Goal: Task Accomplishment & Management: Manage account settings

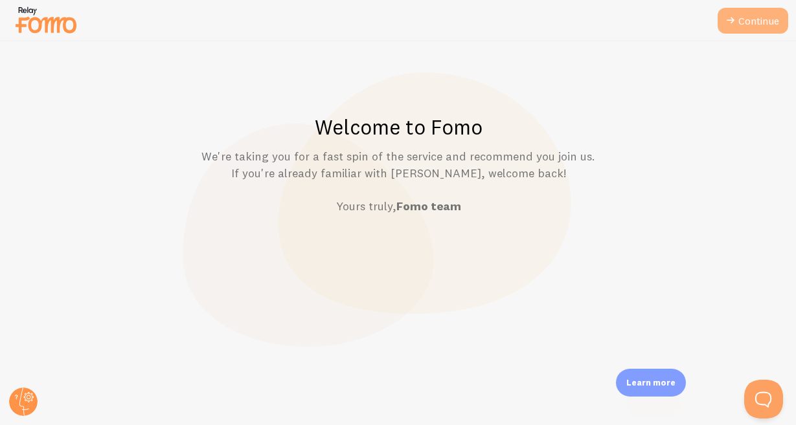
click at [761, 29] on link "Continue" at bounding box center [752, 21] width 71 height 26
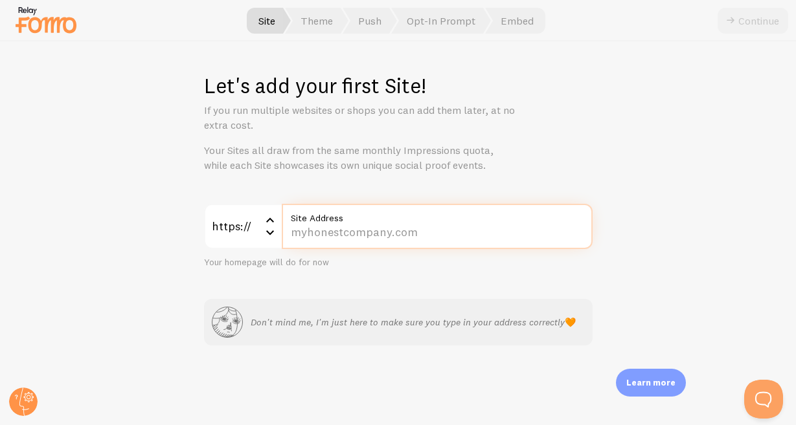
click at [372, 243] on input "Site Address" at bounding box center [437, 226] width 311 height 45
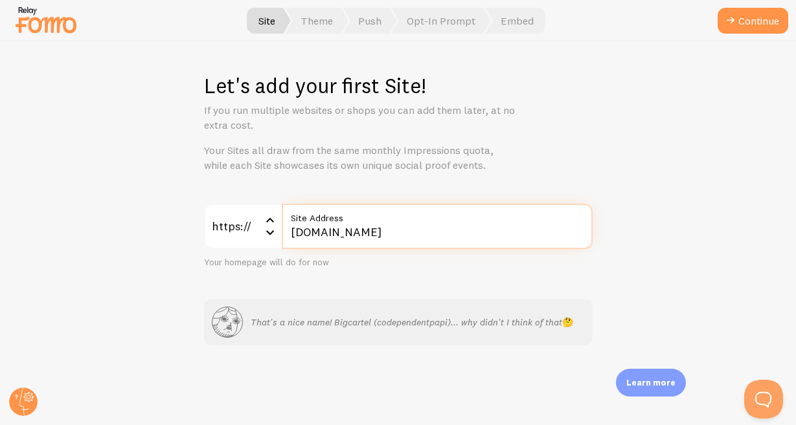
type input "[DOMAIN_NAME]"
click at [717, 8] on button "Continue" at bounding box center [752, 21] width 71 height 26
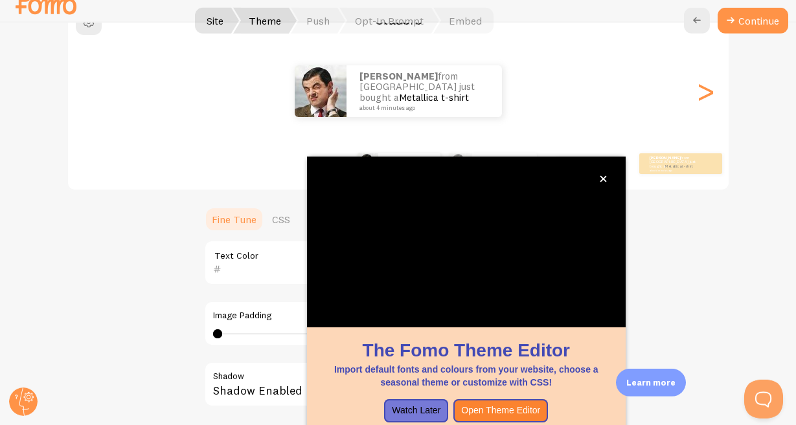
scroll to position [21, 0]
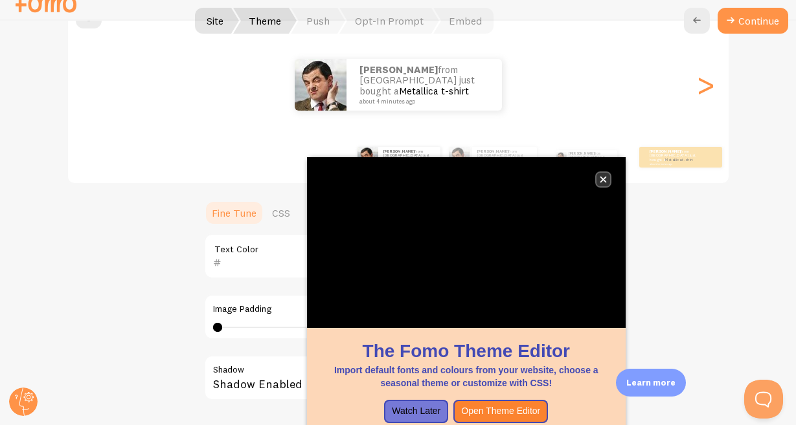
click at [604, 179] on icon "close," at bounding box center [603, 180] width 6 height 6
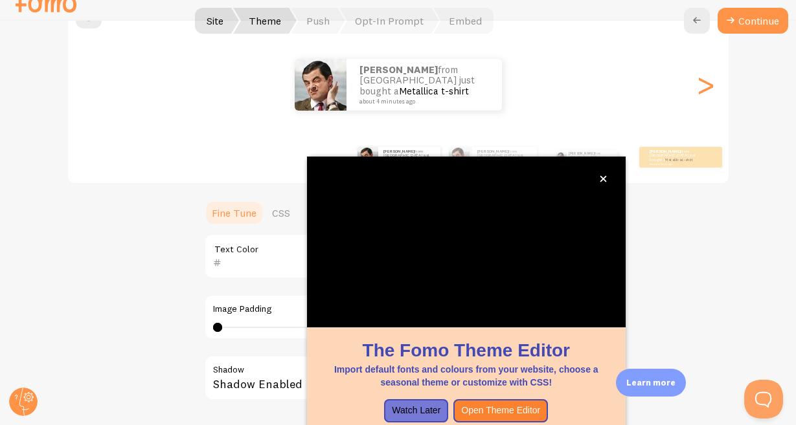
click at [721, 93] on div "[PERSON_NAME] from [GEOGRAPHIC_DATA] just bought a Metallica t-shirt about 4 mi…" at bounding box center [398, 85] width 660 height 52
click at [600, 174] on button "close," at bounding box center [603, 179] width 14 height 14
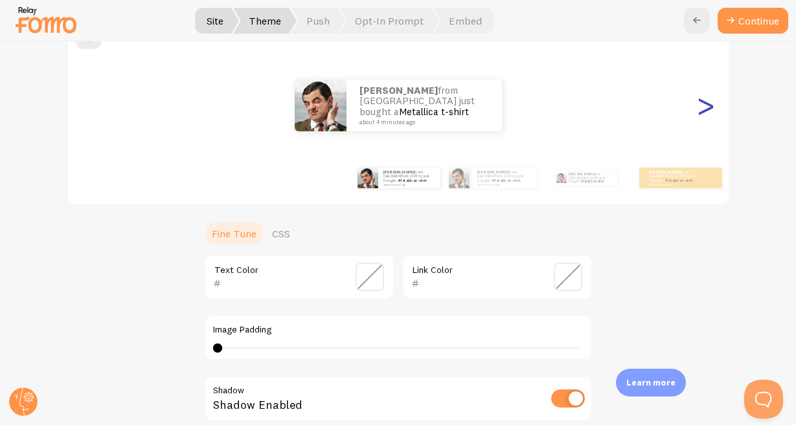
click at [712, 106] on div ">" at bounding box center [705, 105] width 16 height 93
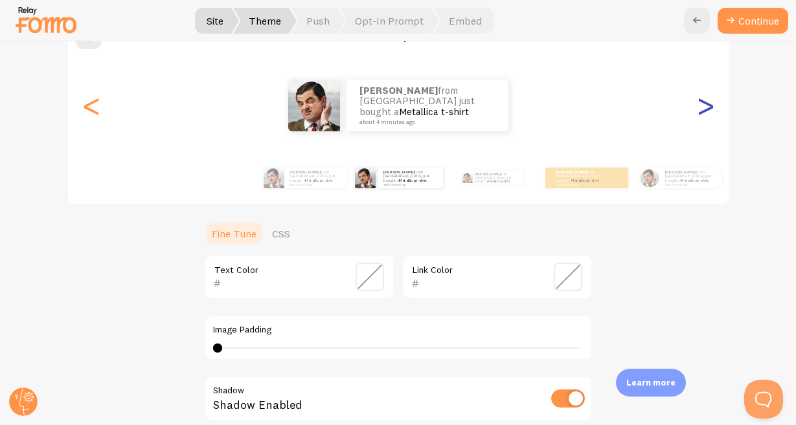
click at [708, 108] on div ">" at bounding box center [705, 105] width 16 height 93
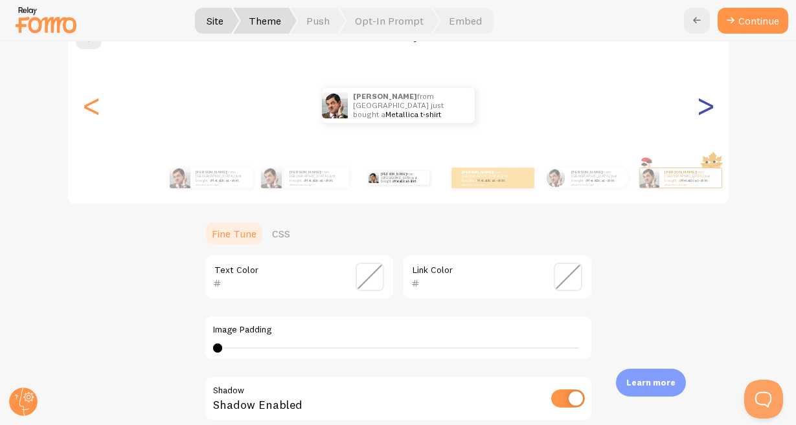
click at [713, 118] on div ">" at bounding box center [705, 105] width 16 height 93
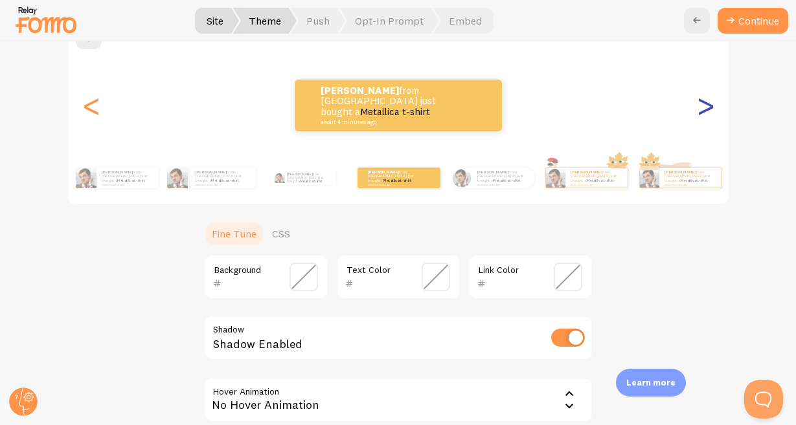
click at [711, 100] on div ">" at bounding box center [705, 105] width 16 height 93
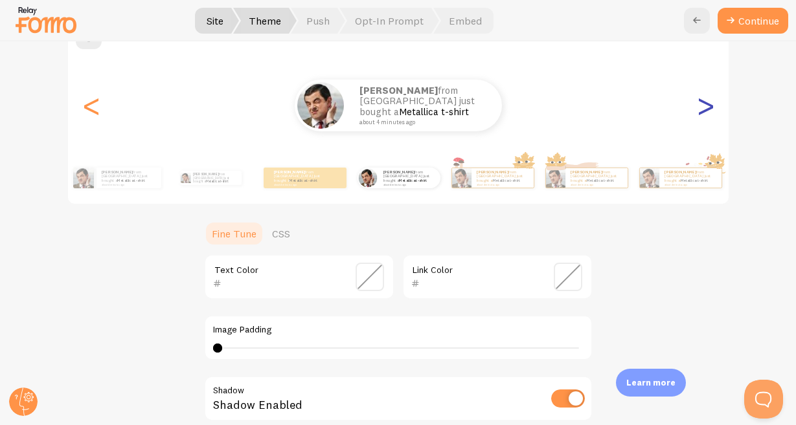
click at [711, 100] on div ">" at bounding box center [705, 105] width 16 height 93
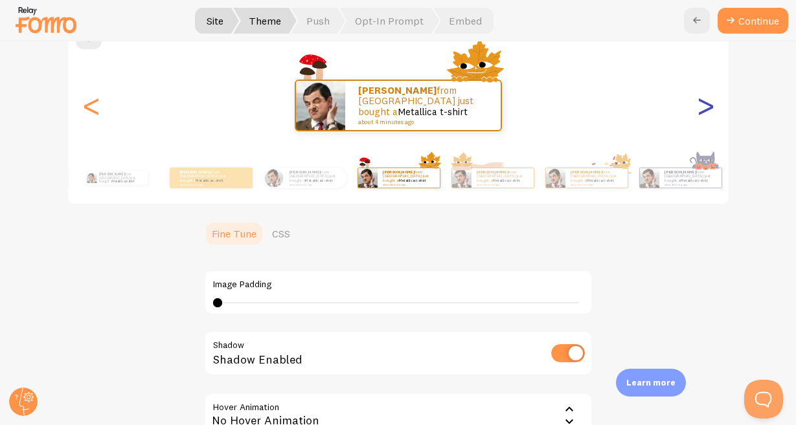
type input "0"
click at [711, 100] on div ">" at bounding box center [705, 105] width 16 height 93
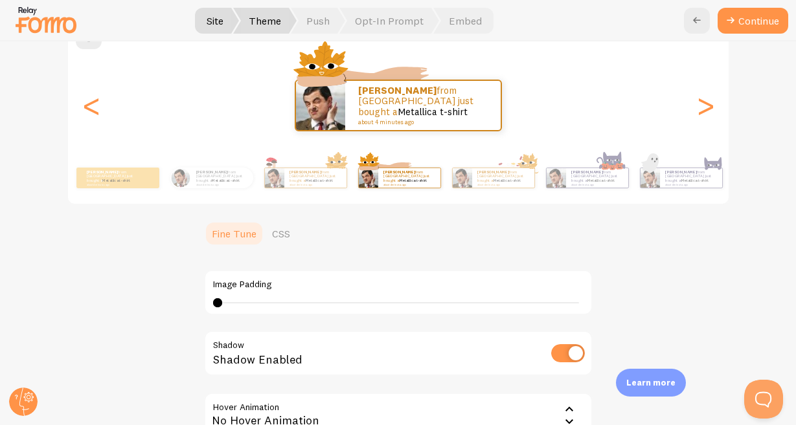
click at [104, 109] on div "[PERSON_NAME] from [GEOGRAPHIC_DATA] just bought a Metallica t-shirt about 4 mi…" at bounding box center [398, 106] width 660 height 52
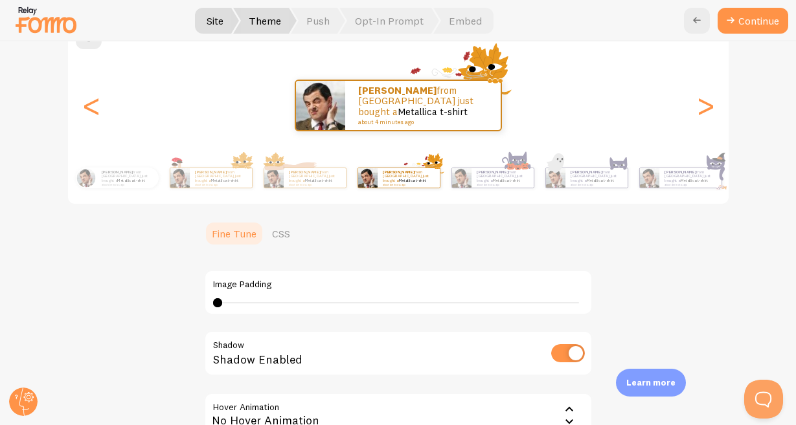
click at [104, 109] on div "[PERSON_NAME] from [GEOGRAPHIC_DATA] just bought a Metallica t-shirt about 4 mi…" at bounding box center [398, 106] width 660 height 52
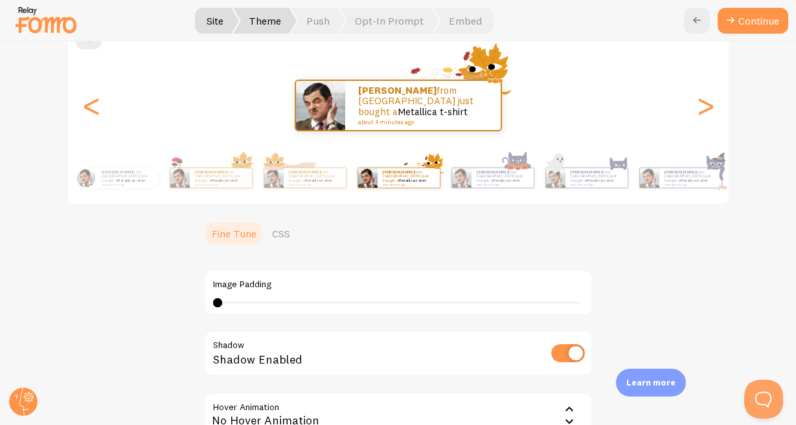
click at [104, 109] on div "[PERSON_NAME] from [GEOGRAPHIC_DATA] just bought a Metallica t-shirt about 4 mi…" at bounding box center [398, 106] width 660 height 52
click at [100, 108] on div "[PERSON_NAME] from [GEOGRAPHIC_DATA] just bought a Metallica t-shirt about 4 mi…" at bounding box center [398, 105] width 660 height 93
click at [97, 108] on div "<" at bounding box center [92, 105] width 16 height 93
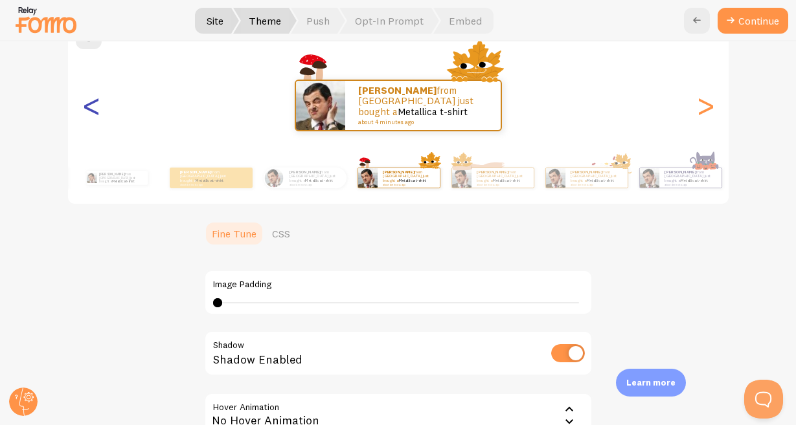
click at [97, 108] on div "<" at bounding box center [92, 105] width 16 height 93
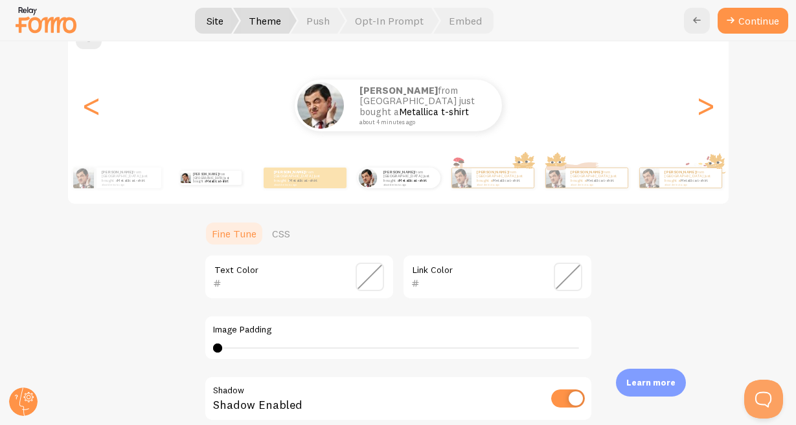
click at [231, 186] on div "[PERSON_NAME] from [GEOGRAPHIC_DATA] just bought a Metallica t-shirt about 4 mi…" at bounding box center [211, 178] width 84 height 36
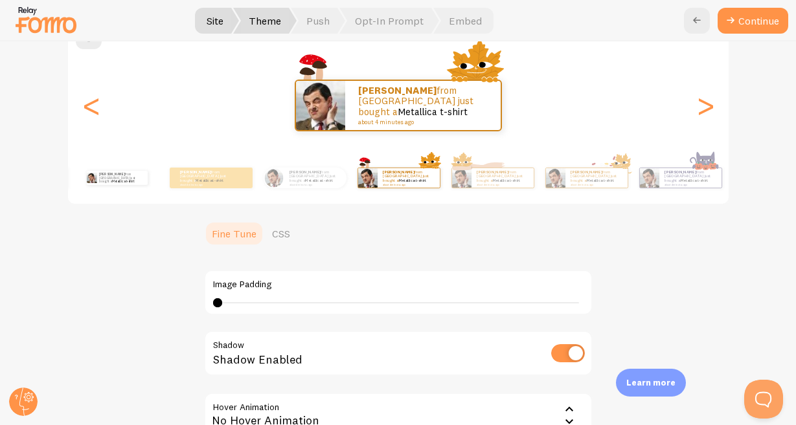
click at [122, 190] on div "[PERSON_NAME] from [GEOGRAPHIC_DATA] just bought a Metallica t-shirt about 4 mi…" at bounding box center [117, 178] width 84 height 36
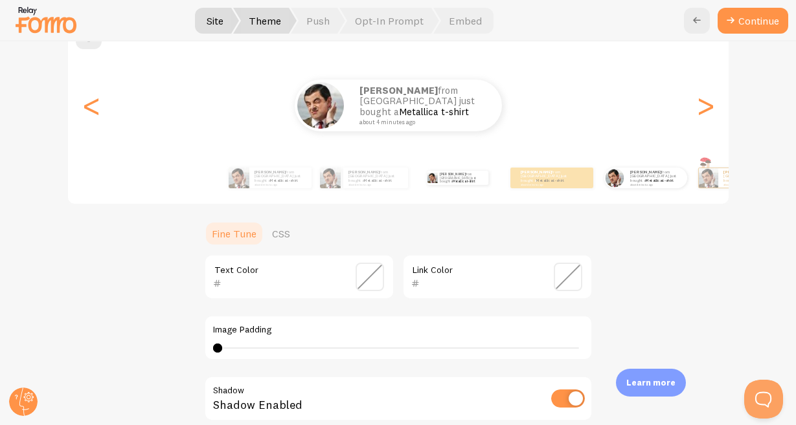
click at [622, 138] on div "Curved [PERSON_NAME] from [GEOGRAPHIC_DATA] just bought a Metallica t-shirt abo…" at bounding box center [398, 109] width 663 height 191
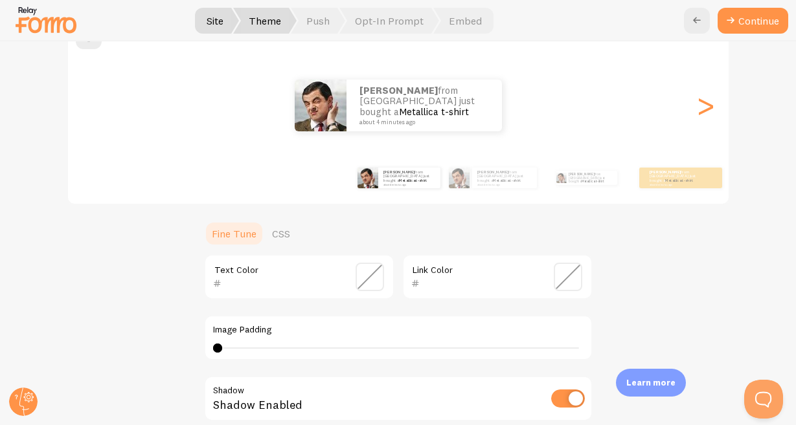
click at [355, 184] on div "[PERSON_NAME] from [GEOGRAPHIC_DATA] just bought a Metallica t-shirt about 4 mi…" at bounding box center [398, 178] width 743 height 52
click at [397, 188] on div "[PERSON_NAME] from [GEOGRAPHIC_DATA] just bought a Metallica t-shirt about 4 mi…" at bounding box center [409, 178] width 62 height 21
click at [484, 183] on small "about 4 minutes ago" at bounding box center [503, 184] width 53 height 3
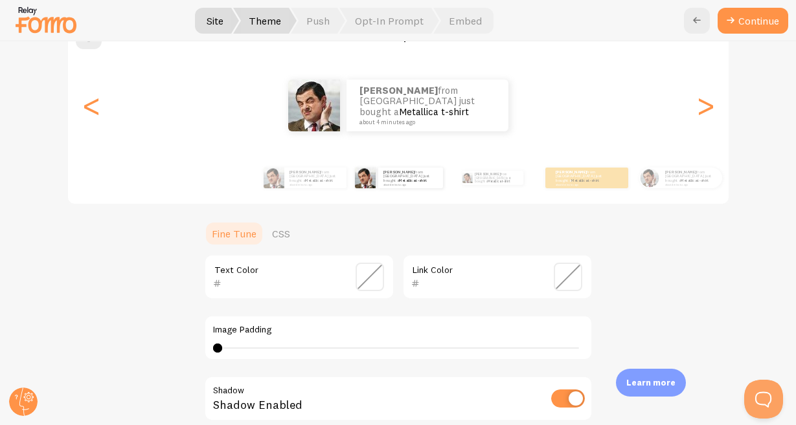
click at [486, 198] on div "[PERSON_NAME] from [GEOGRAPHIC_DATA] just bought a Metallica t-shirt about 4 mi…" at bounding box center [398, 178] width 743 height 52
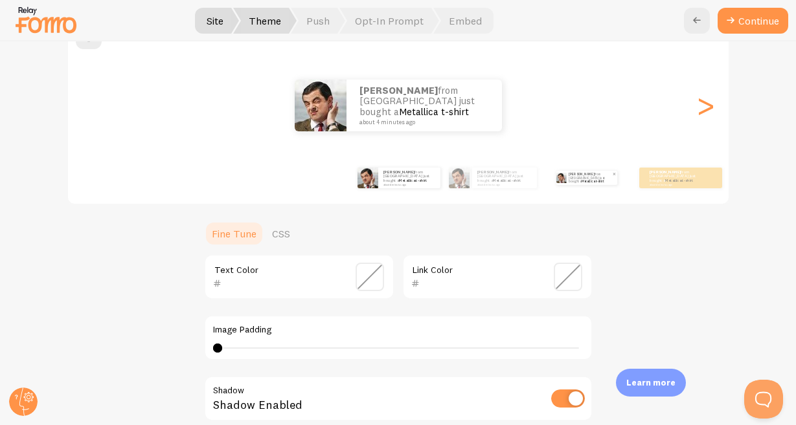
click at [598, 182] on p "[PERSON_NAME] from [GEOGRAPHIC_DATA] just bought a Metallica t-shirt about 4 mi…" at bounding box center [590, 178] width 43 height 14
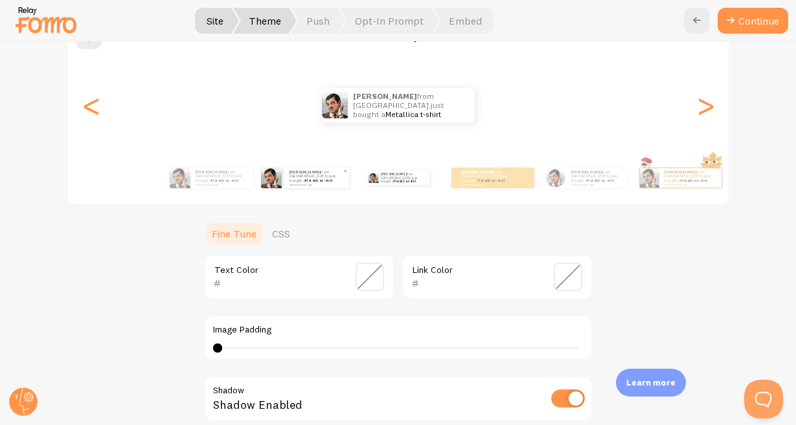
click at [305, 185] on div "[PERSON_NAME] from [GEOGRAPHIC_DATA] just bought a Metallica t-shirt about 4 mi…" at bounding box center [316, 178] width 65 height 21
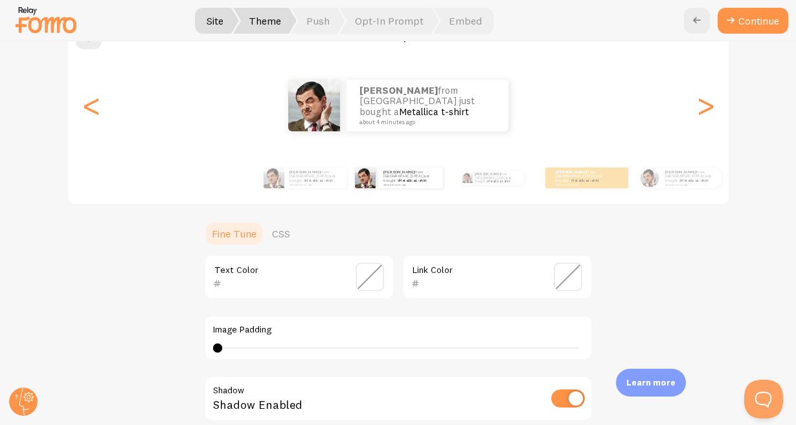
click at [315, 187] on div "[PERSON_NAME] from [GEOGRAPHIC_DATA] just bought a Metallica t-shirt about 4 mi…" at bounding box center [305, 178] width 84 height 36
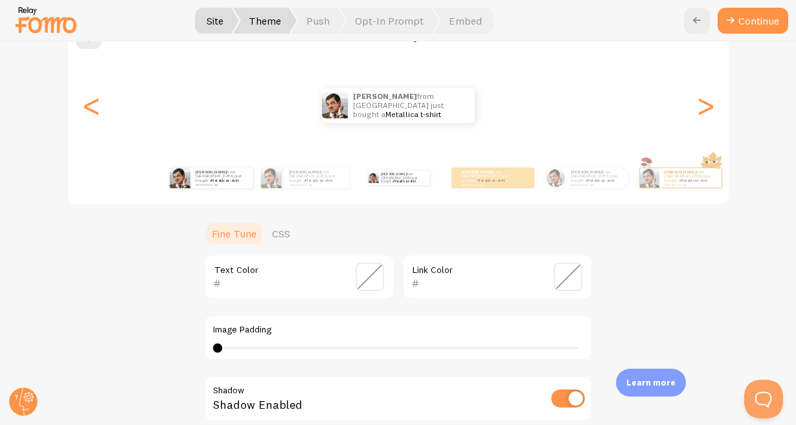
click at [217, 188] on div "[PERSON_NAME] from [GEOGRAPHIC_DATA] just bought a Metallica t-shirt about 4 mi…" at bounding box center [211, 178] width 84 height 36
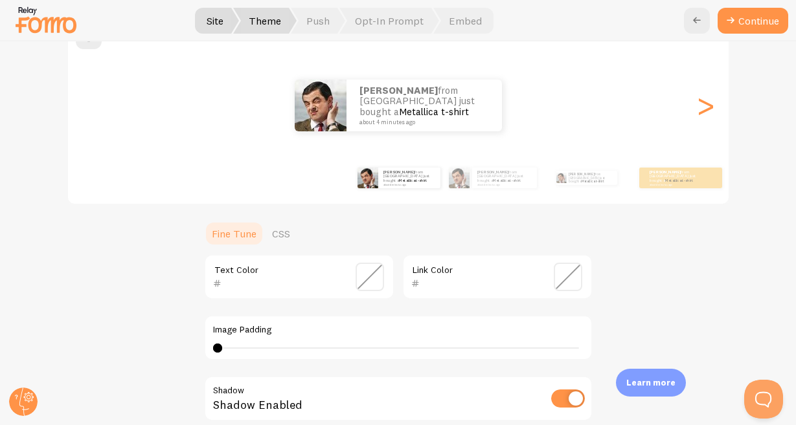
click at [220, 188] on div "[PERSON_NAME] from [GEOGRAPHIC_DATA] just bought a Metallica t-shirt about 4 mi…" at bounding box center [398, 178] width 743 height 52
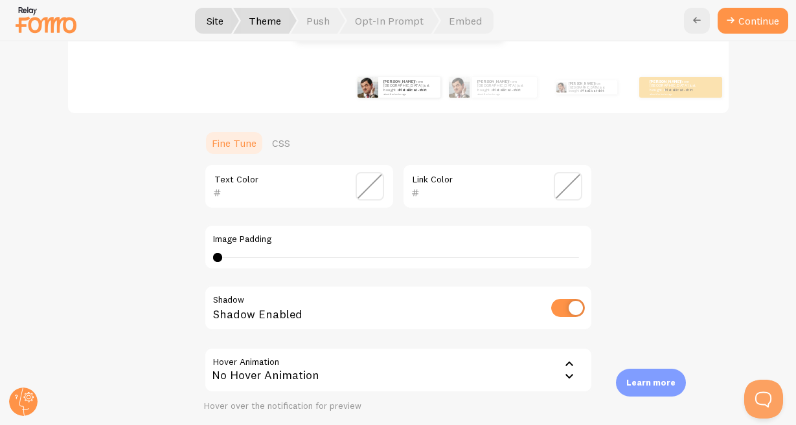
scroll to position [290, 0]
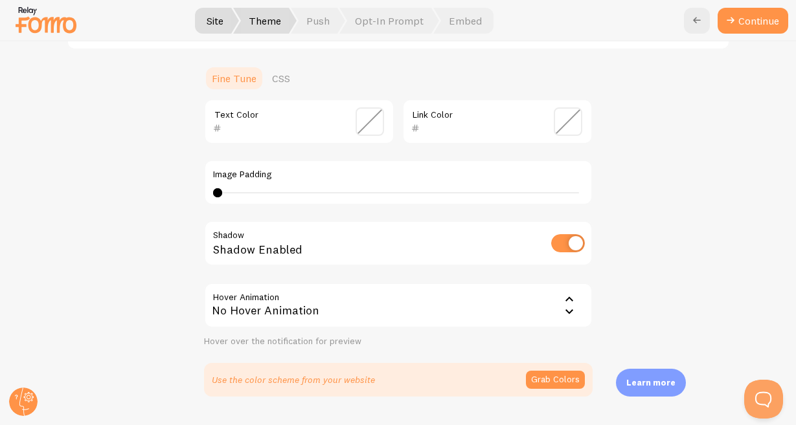
click at [561, 288] on div "No Hover Animation" at bounding box center [398, 305] width 388 height 45
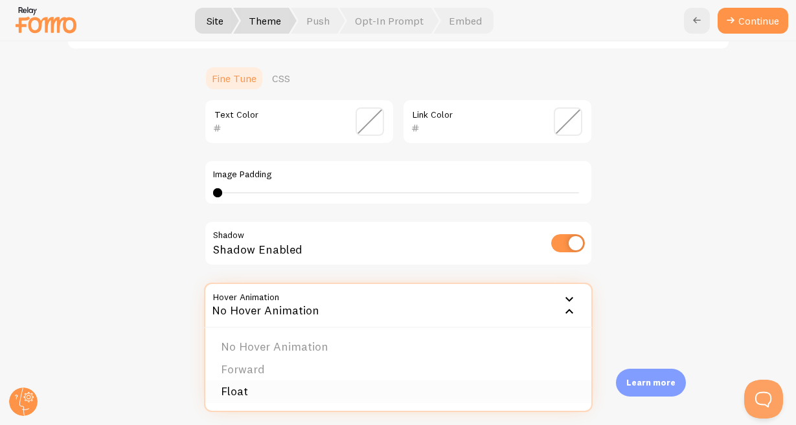
click at [234, 391] on li "Float" at bounding box center [398, 392] width 386 height 23
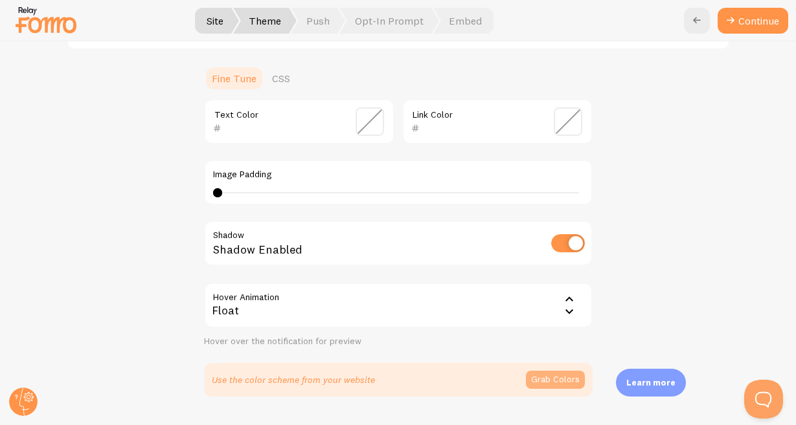
click at [569, 381] on button "Grab Colors" at bounding box center [555, 380] width 59 height 18
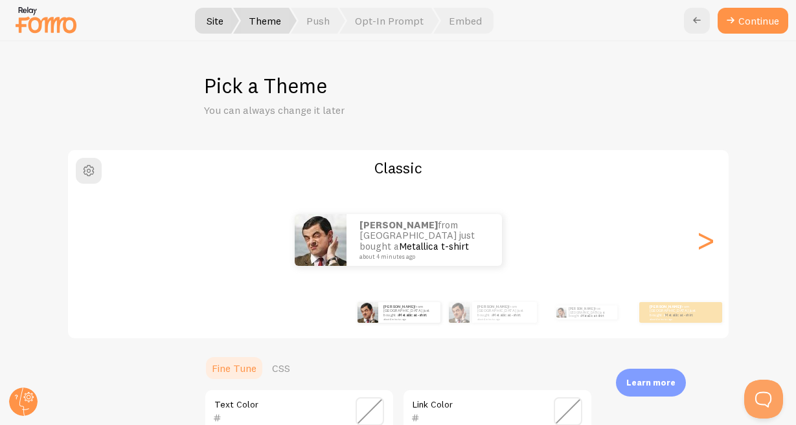
scroll to position [78, 0]
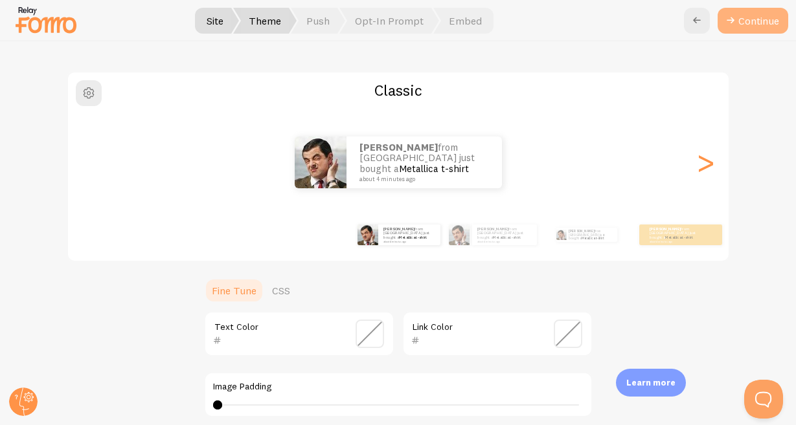
click at [760, 20] on button "Continue" at bounding box center [752, 21] width 71 height 26
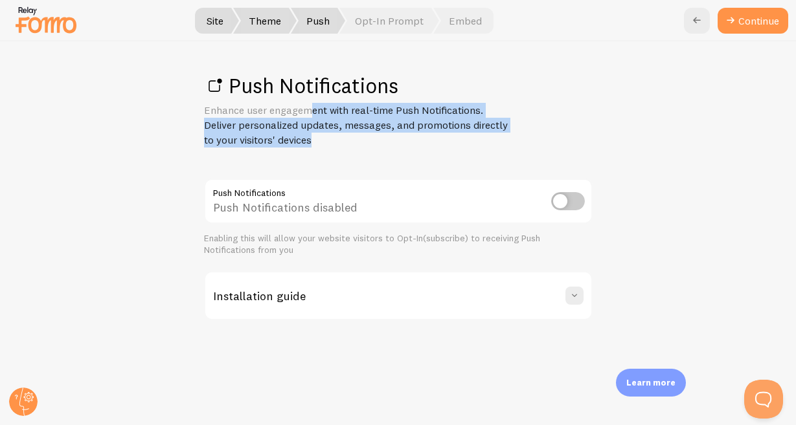
drag, startPoint x: 314, startPoint y: 109, endPoint x: 399, endPoint y: 135, distance: 88.7
click at [399, 135] on p "Enhance user engagement with real-time Push Notifications. Deliver personalized…" at bounding box center [359, 125] width 311 height 45
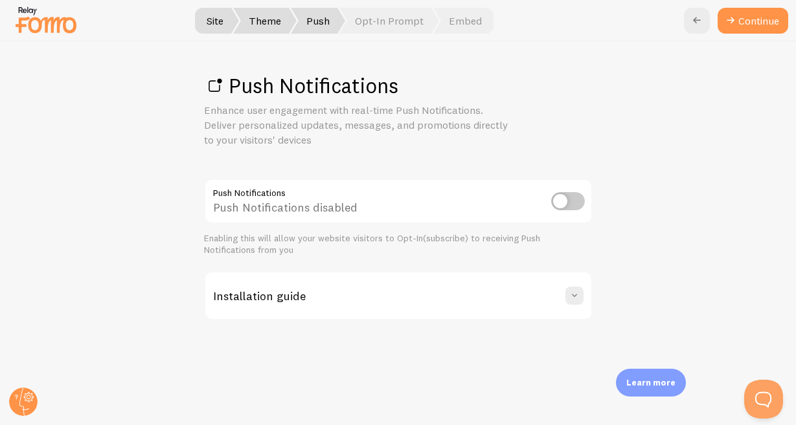
click at [403, 140] on p "Enhance user engagement with real-time Push Notifications. Deliver personalized…" at bounding box center [359, 125] width 311 height 45
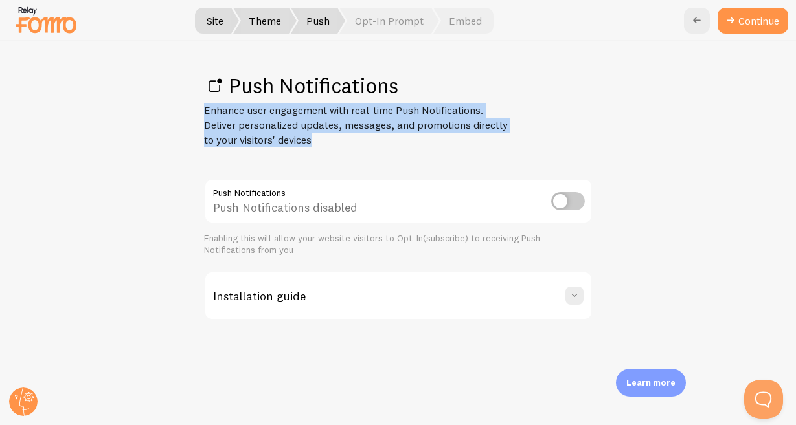
drag, startPoint x: 410, startPoint y: 146, endPoint x: 201, endPoint y: 110, distance: 212.2
click at [199, 111] on div "Push Notifications Enhance user engagement with real-time Push Notifications. D…" at bounding box center [398, 233] width 795 height 384
click at [357, 130] on p "Enhance user engagement with real-time Push Notifications. Deliver personalized…" at bounding box center [359, 125] width 311 height 45
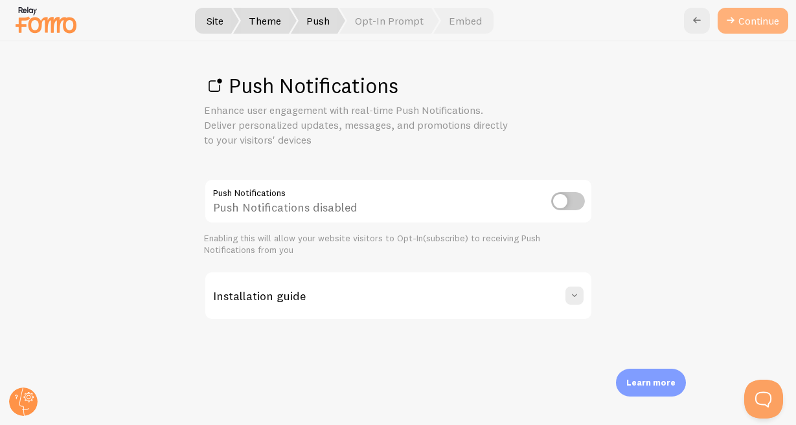
click at [739, 30] on link "Continue" at bounding box center [752, 21] width 71 height 26
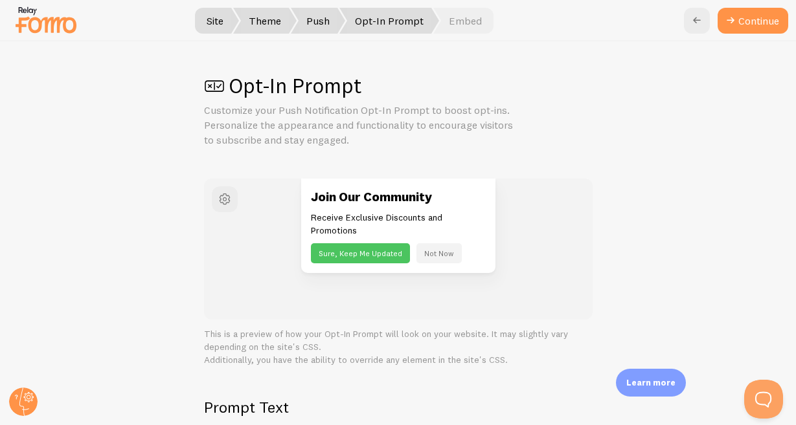
click at [438, 253] on button "Not Now" at bounding box center [438, 253] width 45 height 20
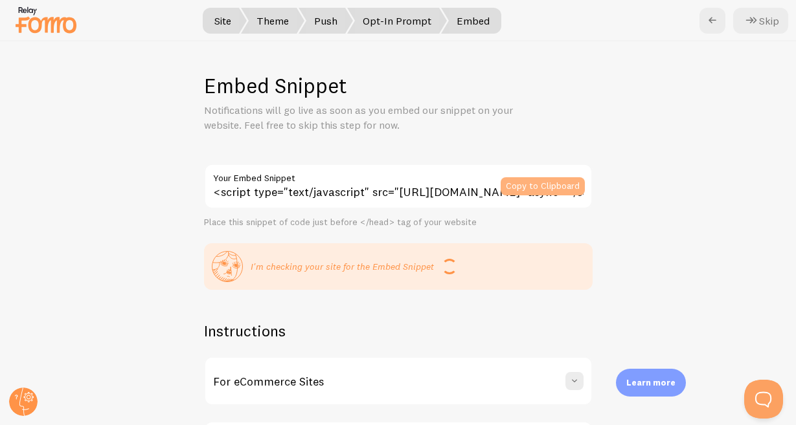
click at [528, 182] on button "Copy to Clipboard" at bounding box center [543, 186] width 84 height 18
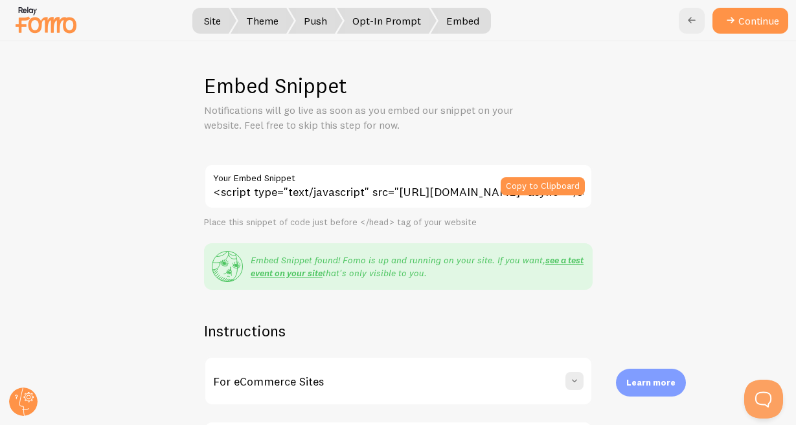
click at [747, 34] on div at bounding box center [398, 20] width 796 height 41
click at [747, 23] on button "Continue" at bounding box center [750, 21] width 76 height 26
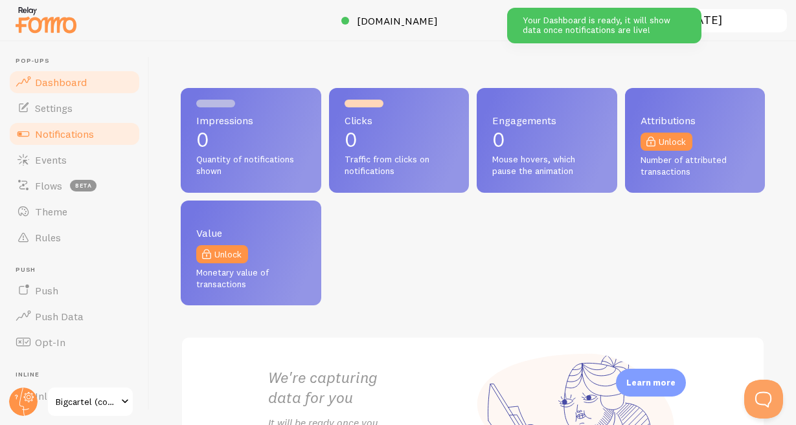
click at [58, 134] on span "Notifications" at bounding box center [64, 134] width 59 height 13
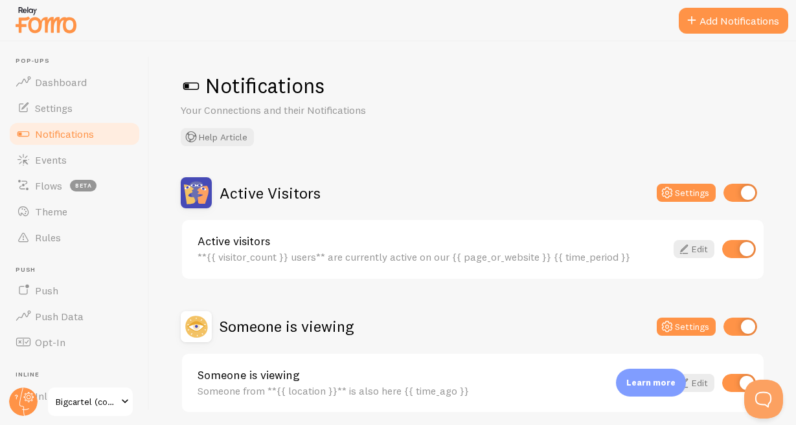
click at [750, 190] on input "checkbox" at bounding box center [740, 193] width 34 height 18
checkbox input "false"
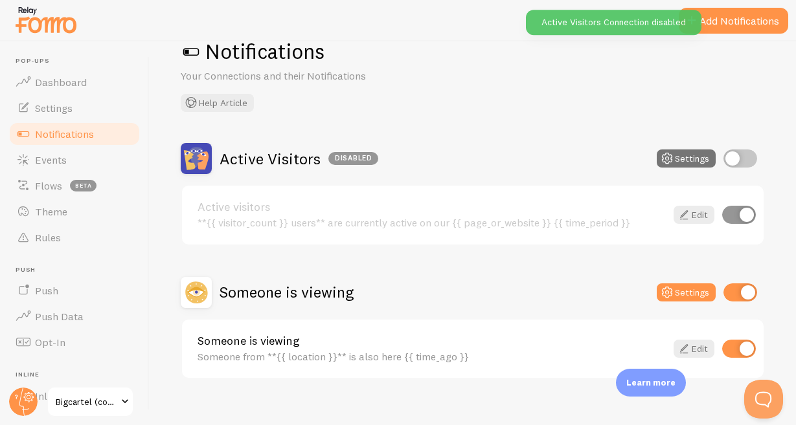
scroll to position [51, 0]
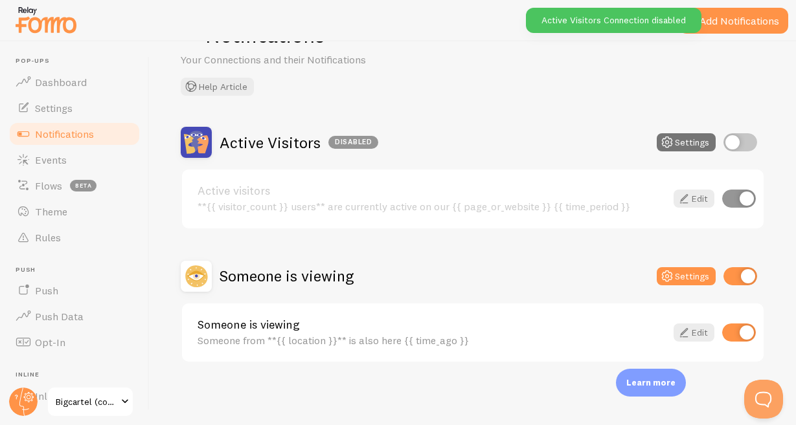
click at [739, 264] on div "Someone is viewing Settings" at bounding box center [473, 276] width 584 height 31
click at [741, 281] on input "checkbox" at bounding box center [740, 276] width 34 height 18
checkbox input "false"
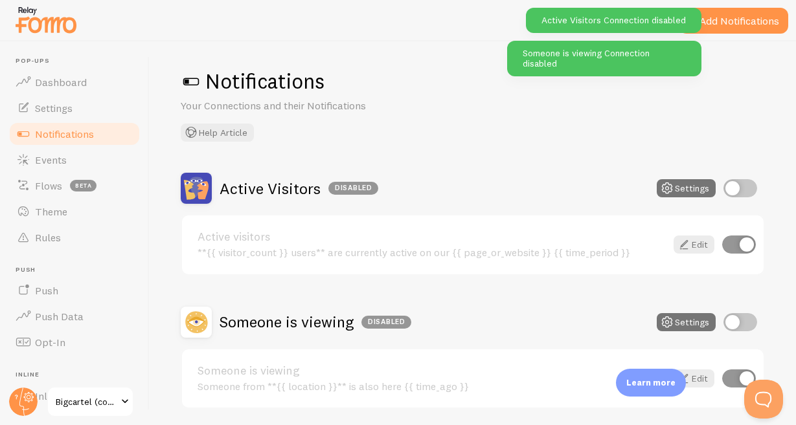
scroll to position [0, 0]
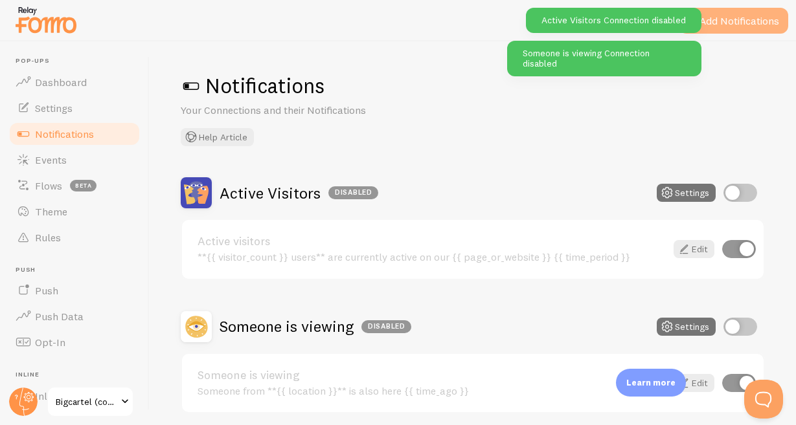
click at [737, 19] on button "Add Notifications" at bounding box center [733, 21] width 109 height 26
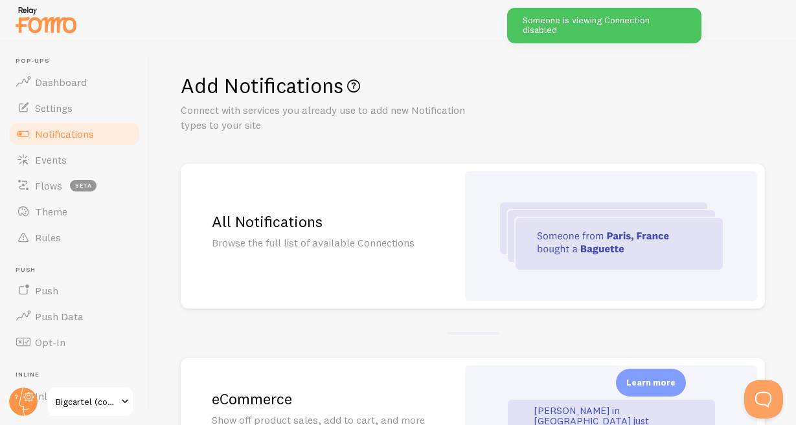
click at [426, 226] on div "All Notifications Browse the full list of available Connections" at bounding box center [319, 236] width 276 height 145
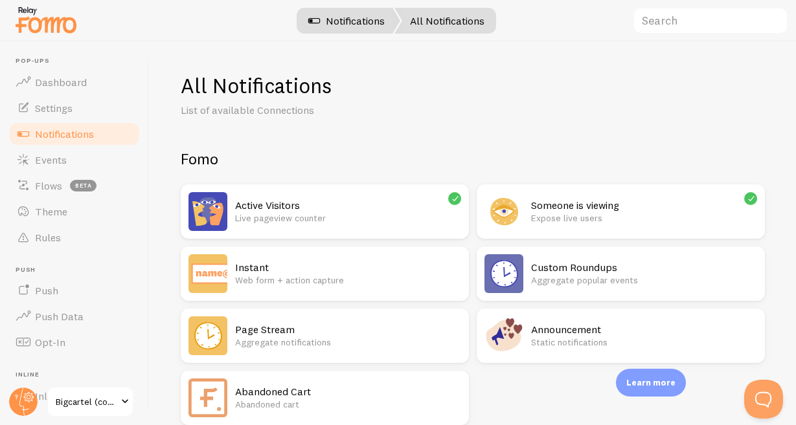
click at [333, 23] on link "Notifications" at bounding box center [346, 21] width 107 height 26
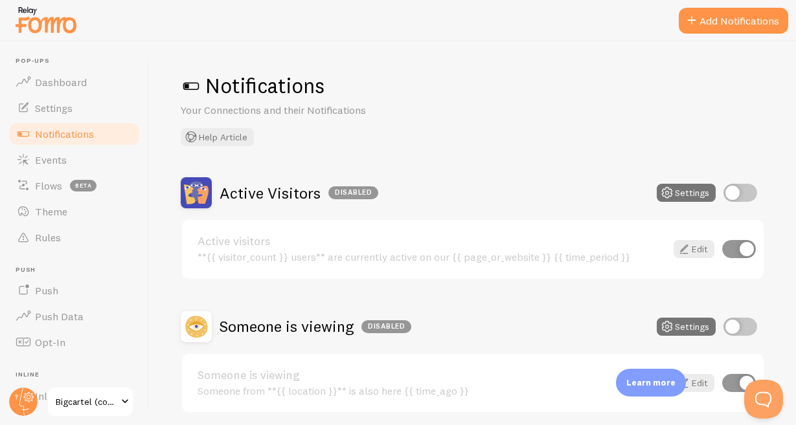
scroll to position [51, 0]
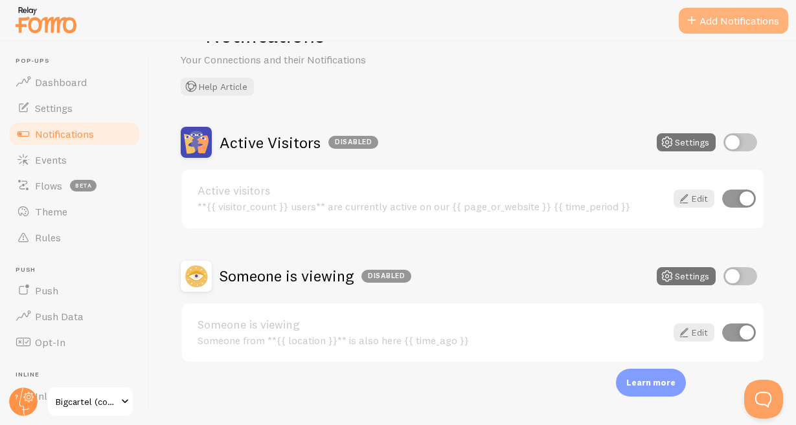
click at [720, 17] on button "Add Notifications" at bounding box center [733, 21] width 109 height 26
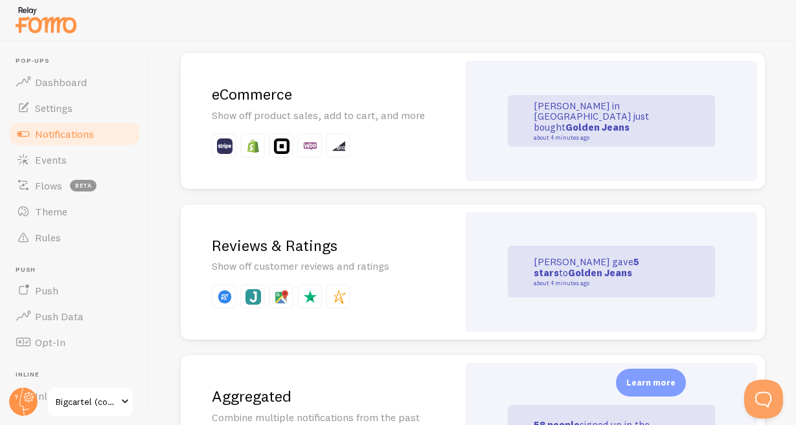
scroll to position [311, 0]
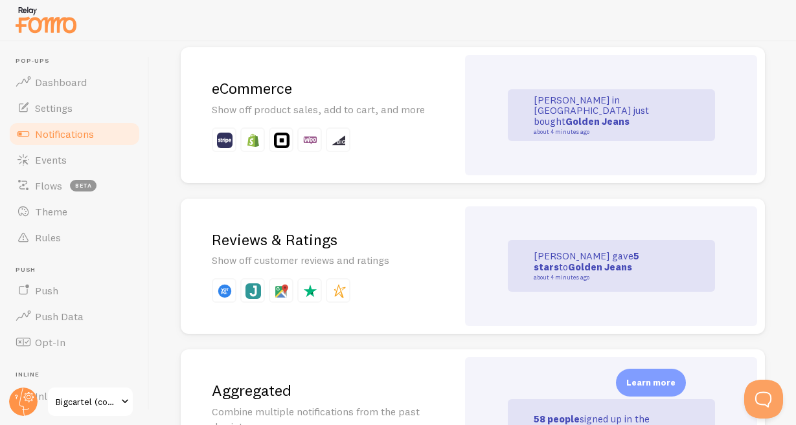
click at [437, 127] on div "eCommerce Show off product sales, add to cart, and more" at bounding box center [319, 115] width 276 height 136
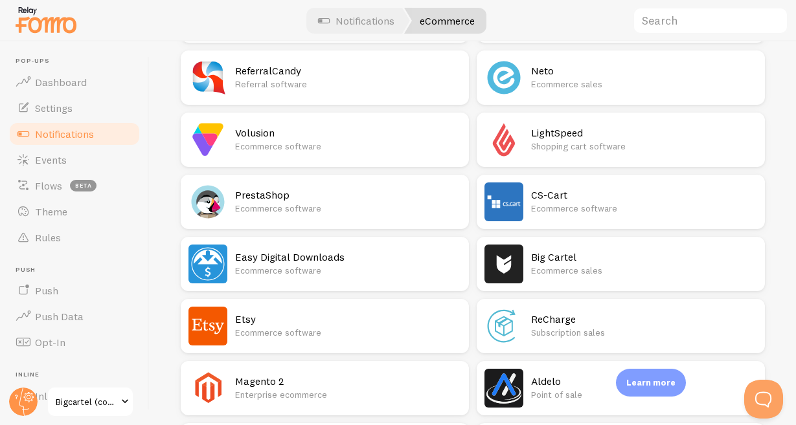
scroll to position [932, 0]
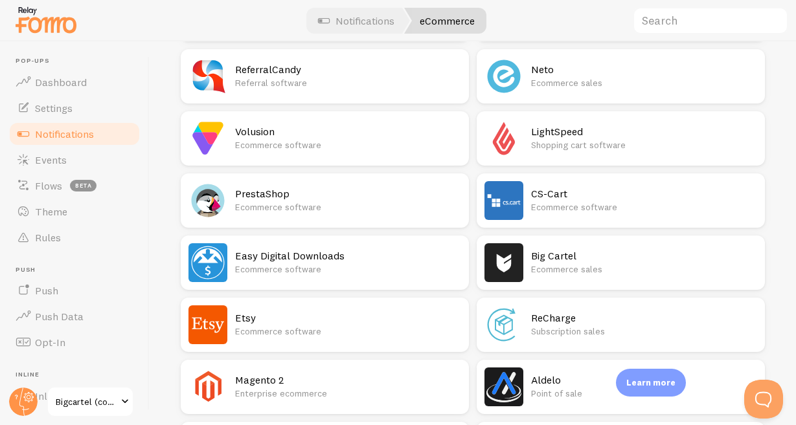
click at [559, 259] on h2 "Big Cartel" at bounding box center [644, 256] width 226 height 14
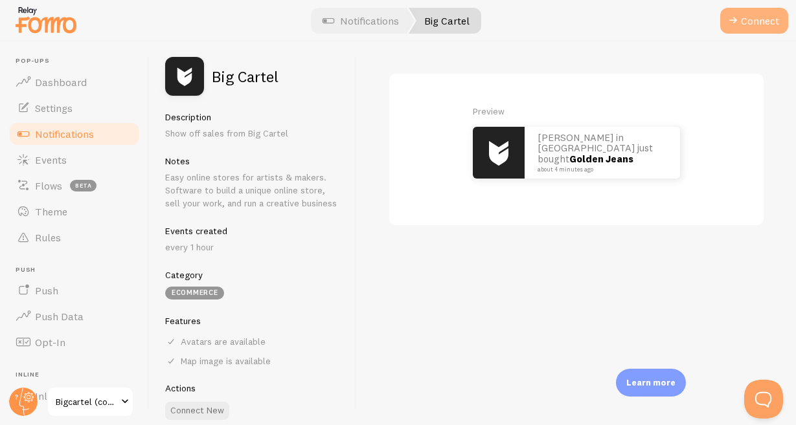
click at [766, 13] on button "Connect" at bounding box center [754, 21] width 68 height 26
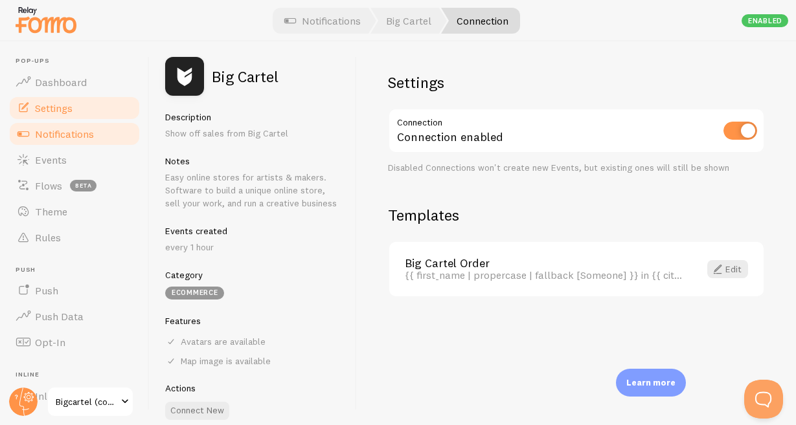
click at [63, 107] on span "Settings" at bounding box center [54, 108] width 38 height 13
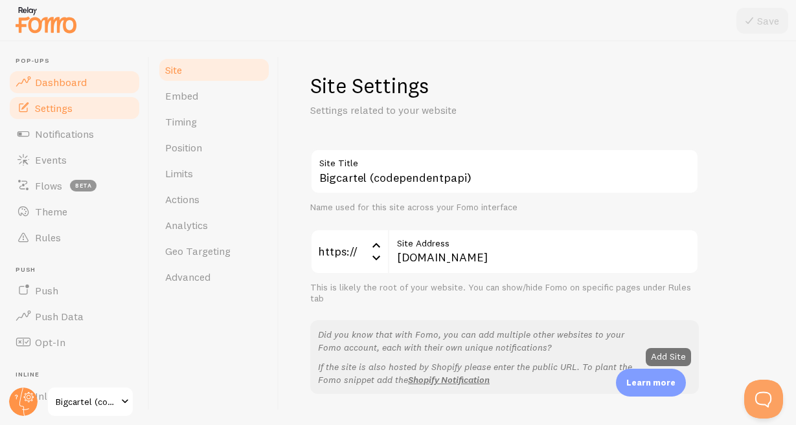
click at [63, 87] on span "Dashboard" at bounding box center [61, 82] width 52 height 13
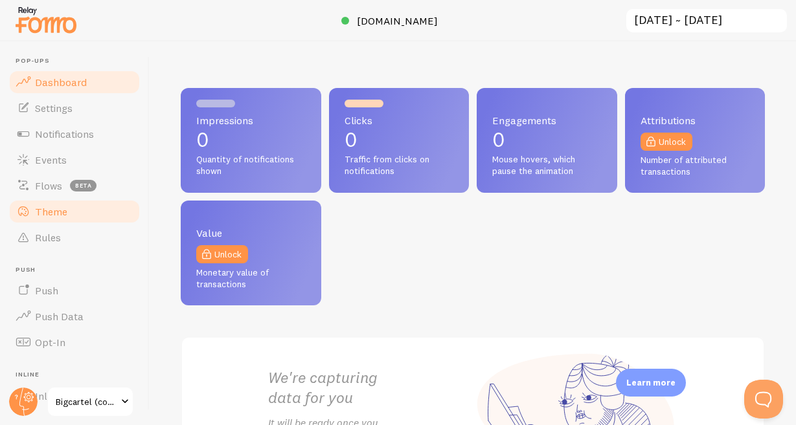
click at [54, 209] on span "Theme" at bounding box center [51, 211] width 32 height 13
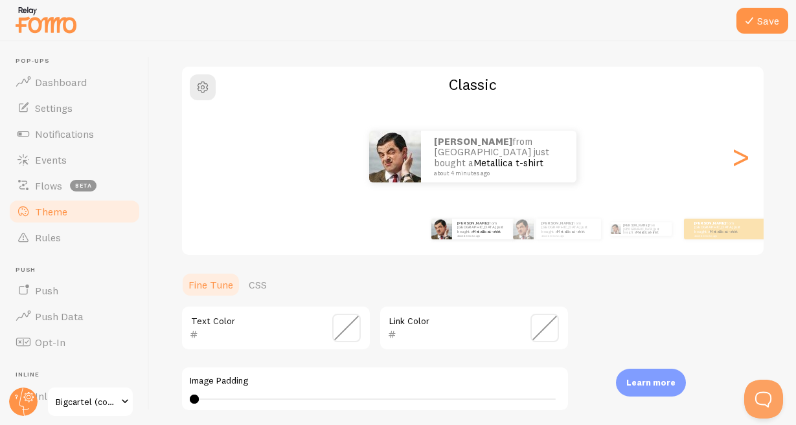
scroll to position [155, 0]
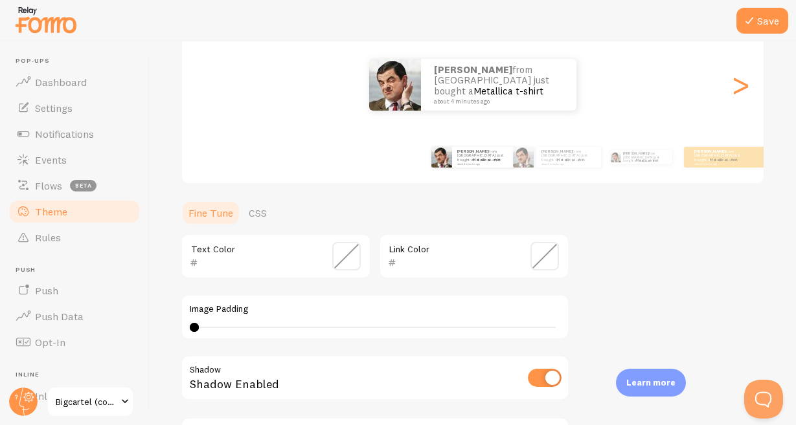
click at [337, 252] on span at bounding box center [346, 256] width 28 height 28
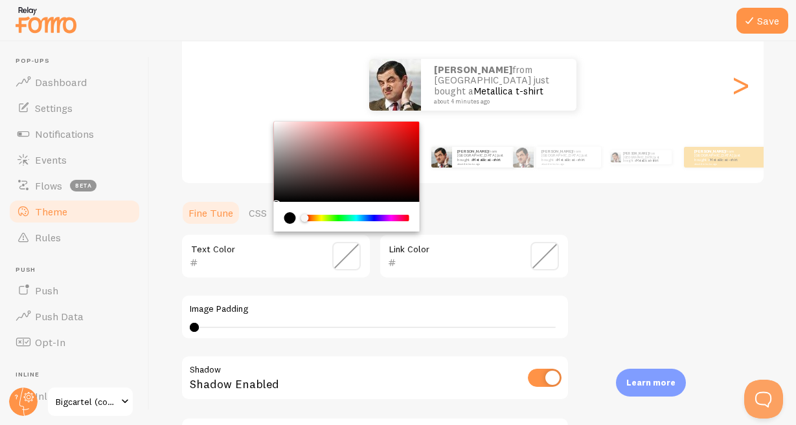
click at [349, 198] on div "Chrome color picker" at bounding box center [347, 162] width 146 height 80
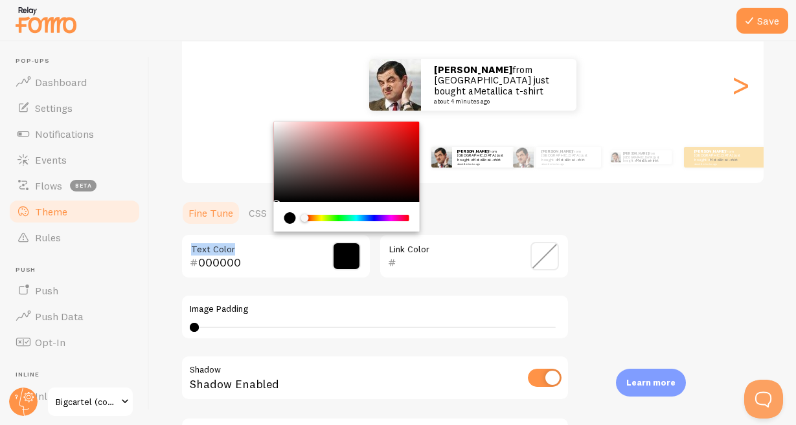
drag, startPoint x: 344, startPoint y: 157, endPoint x: 484, endPoint y: 240, distance: 162.6
click at [420, 202] on div "Chrome color picker" at bounding box center [347, 162] width 146 height 80
drag, startPoint x: 357, startPoint y: 181, endPoint x: 400, endPoint y: 162, distance: 46.7
click at [420, 202] on div "Chrome color picker" at bounding box center [347, 162] width 146 height 80
type input "000000"
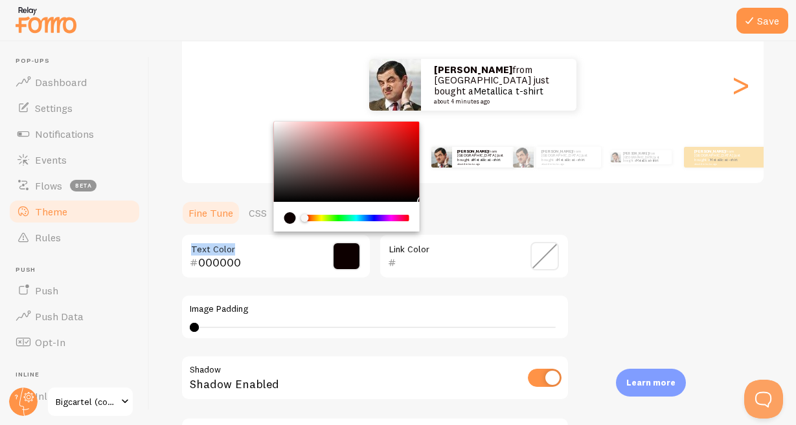
drag, startPoint x: 390, startPoint y: 155, endPoint x: 458, endPoint y: 243, distance: 110.9
click at [420, 202] on div "Chrome color picker" at bounding box center [347, 162] width 146 height 80
click at [545, 265] on span at bounding box center [544, 256] width 28 height 28
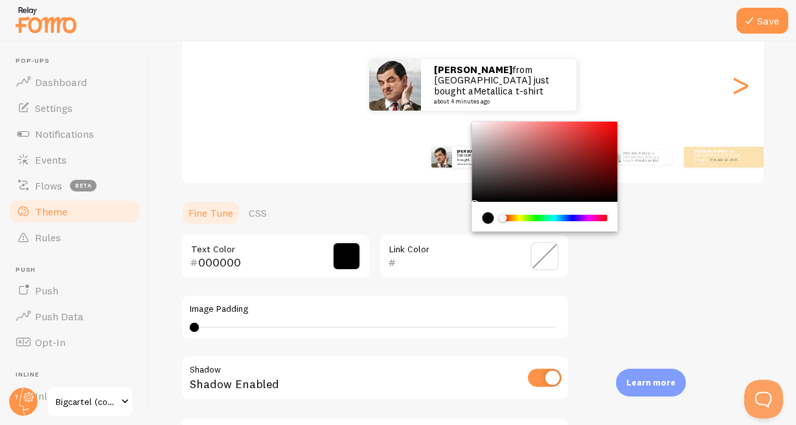
click at [618, 202] on div "Chrome color picker" at bounding box center [545, 162] width 146 height 80
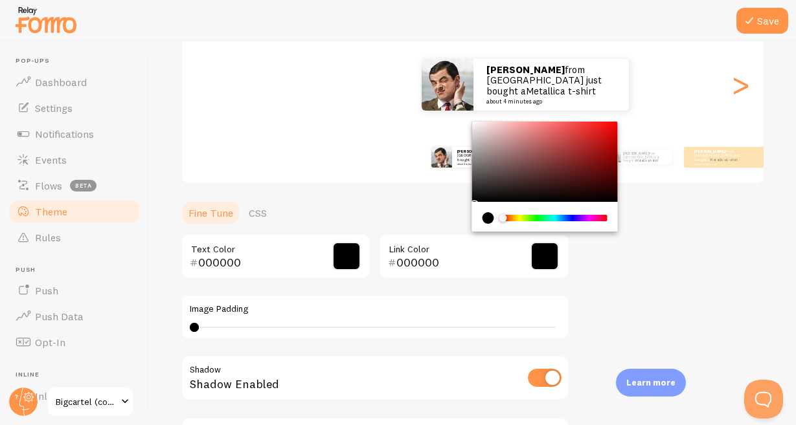
click at [670, 233] on div "Theme Choose a theme for your notifications Classic [PERSON_NAME] from [GEOGRAP…" at bounding box center [473, 224] width 584 height 614
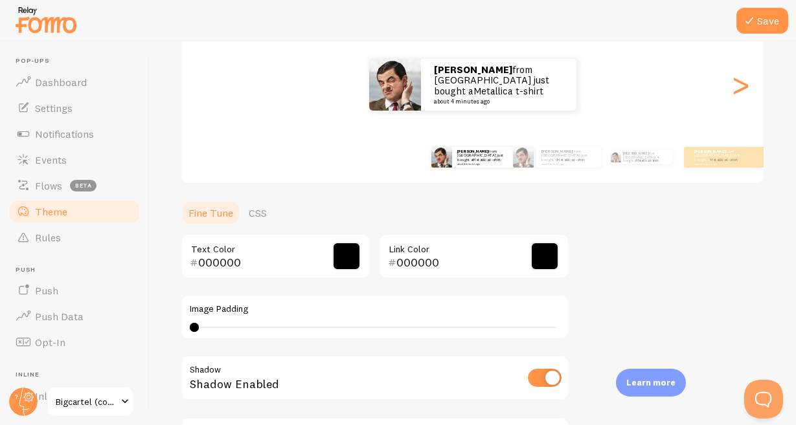
drag, startPoint x: 531, startPoint y: 126, endPoint x: 590, endPoint y: 231, distance: 120.3
click at [545, 258] on span at bounding box center [544, 256] width 28 height 28
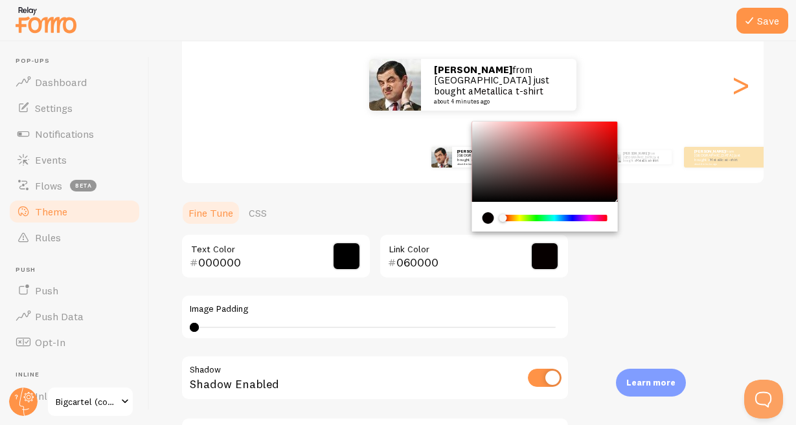
type input "000000"
drag, startPoint x: 543, startPoint y: 140, endPoint x: 635, endPoint y: 223, distance: 124.2
click at [618, 202] on div "Chrome color picker" at bounding box center [545, 162] width 146 height 80
click at [757, 17] on icon at bounding box center [749, 21] width 16 height 16
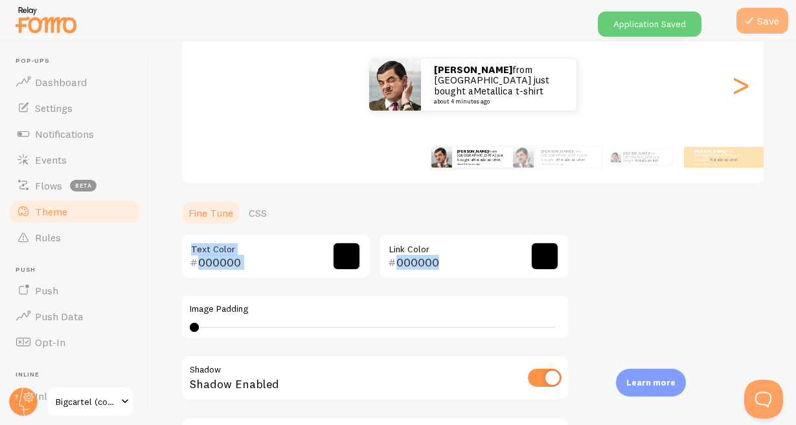
click at [757, 17] on icon at bounding box center [749, 21] width 16 height 16
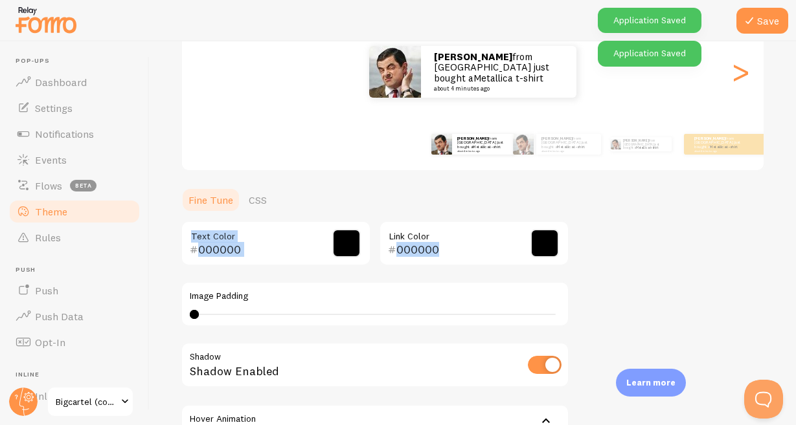
scroll to position [0, 0]
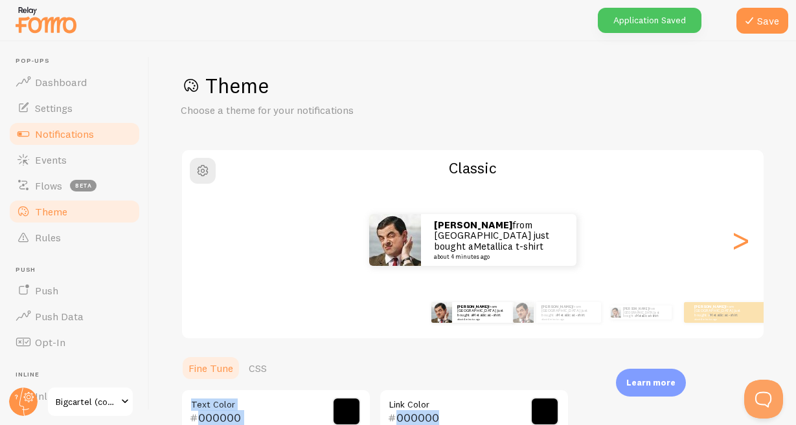
click at [56, 138] on span "Notifications" at bounding box center [64, 134] width 59 height 13
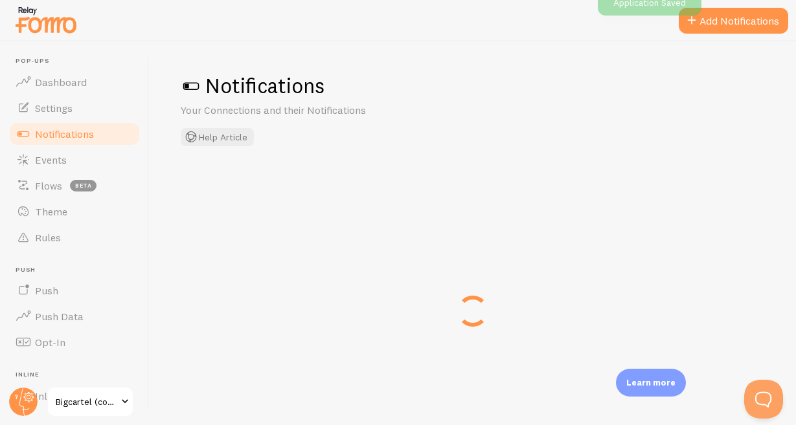
checkbox input "true"
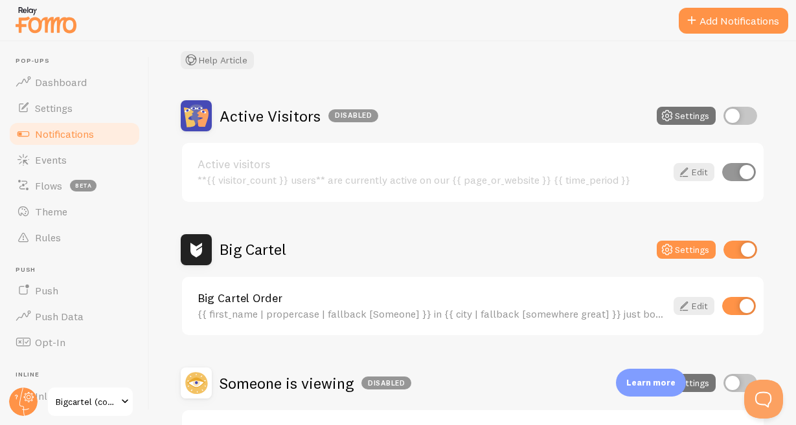
scroll to position [78, 0]
click at [703, 251] on button "Settings" at bounding box center [686, 249] width 59 height 18
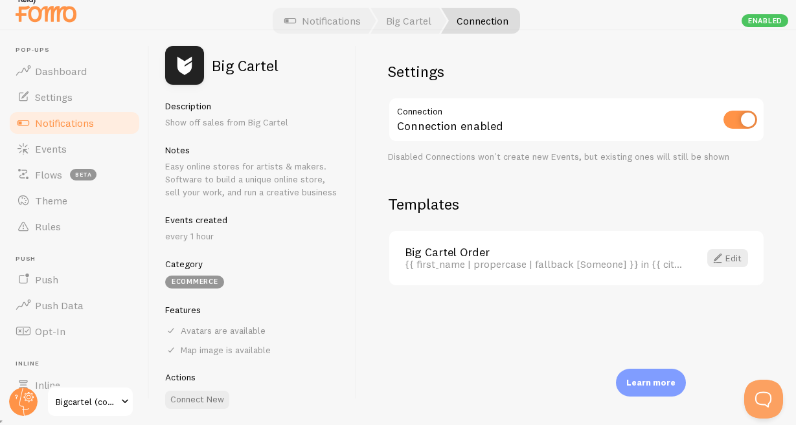
scroll to position [12, 0]
click at [50, 201] on span "Theme" at bounding box center [51, 200] width 32 height 13
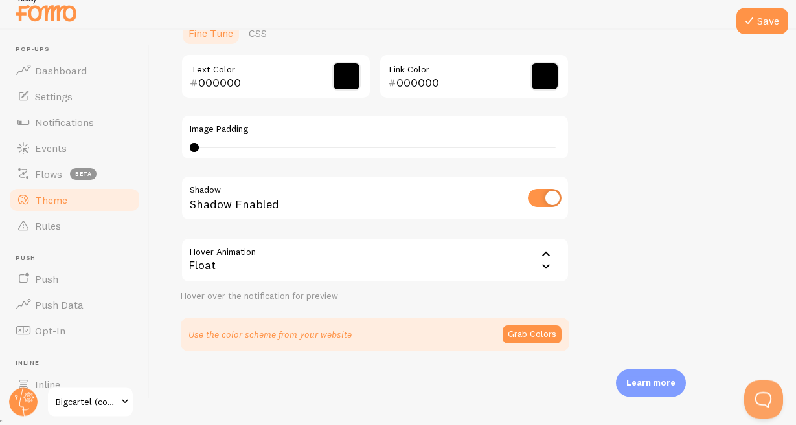
scroll to position [12, 0]
click at [401, 267] on div "Float" at bounding box center [375, 260] width 388 height 45
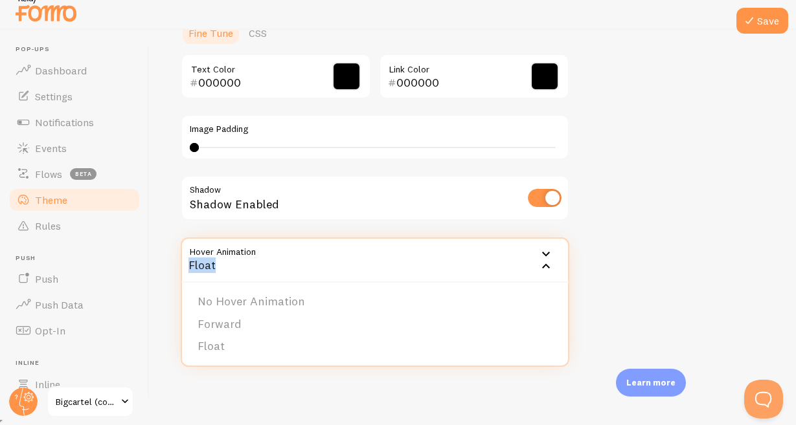
click at [401, 267] on div "Float" at bounding box center [375, 260] width 388 height 45
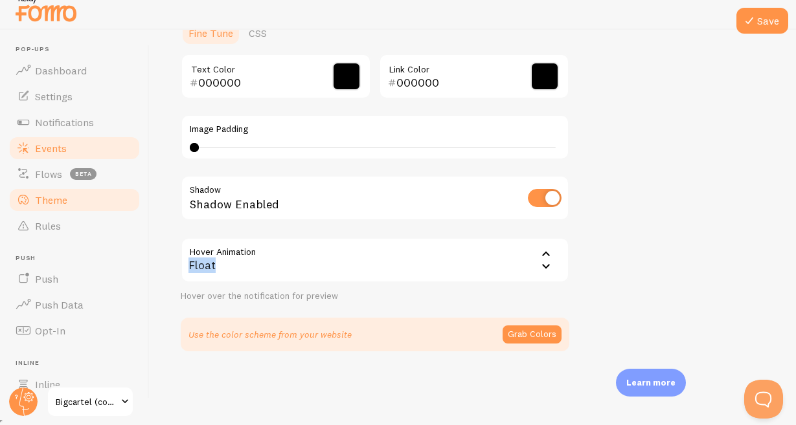
click at [52, 147] on span "Events" at bounding box center [51, 148] width 32 height 13
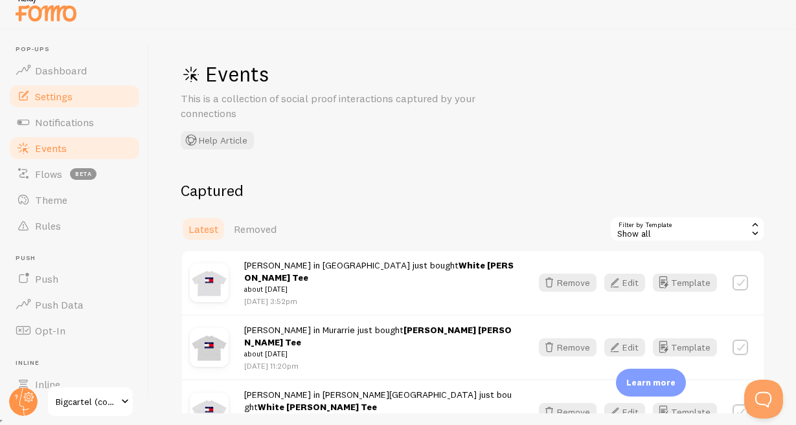
click at [56, 104] on link "Settings" at bounding box center [74, 97] width 133 height 26
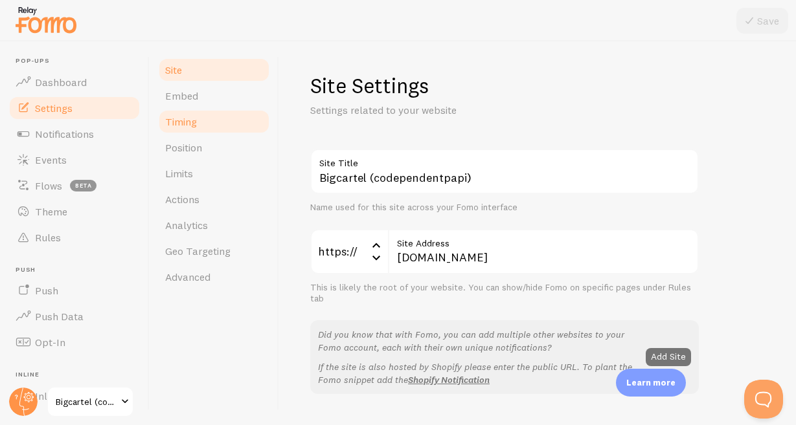
click at [207, 111] on link "Timing" at bounding box center [213, 122] width 113 height 26
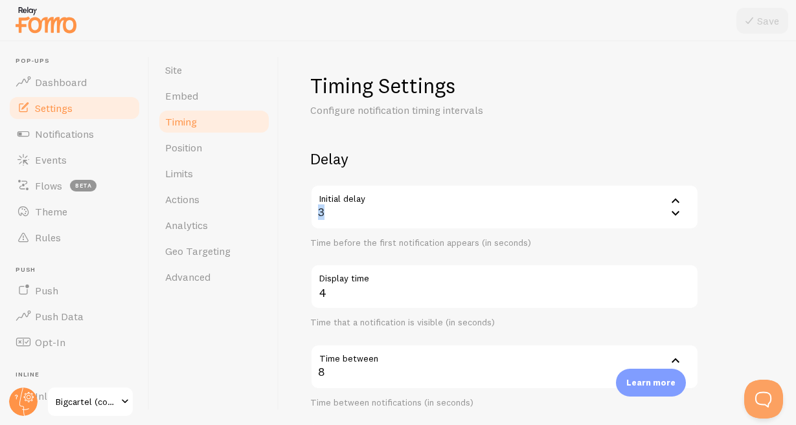
drag, startPoint x: 371, startPoint y: 217, endPoint x: 332, endPoint y: 220, distance: 38.9
click at [306, 209] on div "Timing Settings Configure notification timing intervals Delay Initial delay 3 3…" at bounding box center [537, 233] width 517 height 384
click at [360, 211] on div "3" at bounding box center [504, 207] width 388 height 45
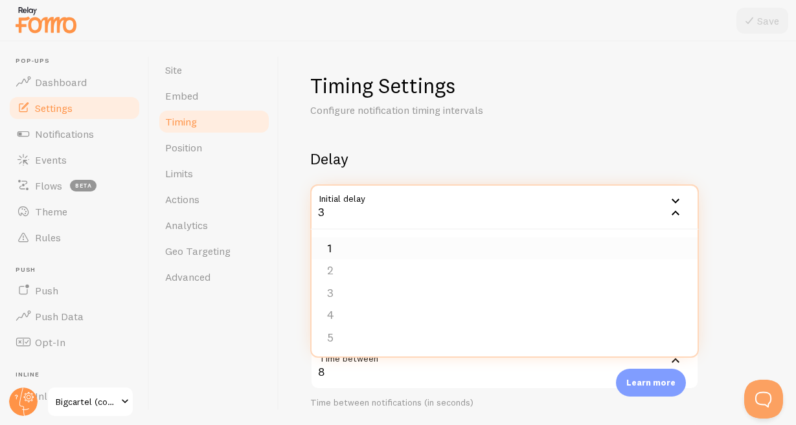
click at [347, 247] on li "1" at bounding box center [504, 249] width 386 height 23
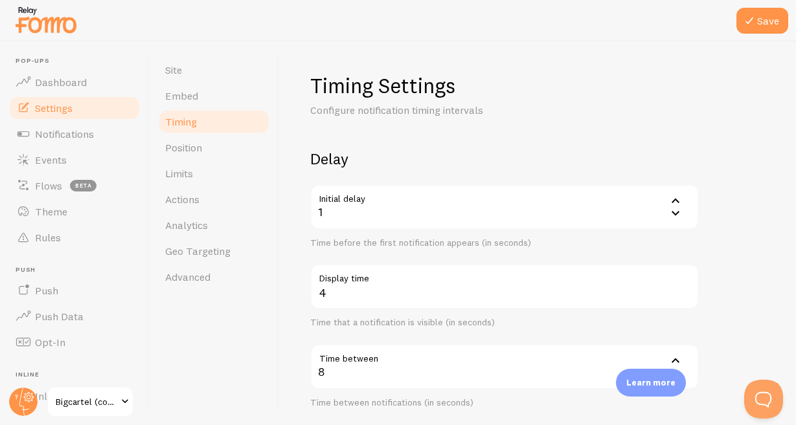
click at [420, 377] on div "8" at bounding box center [504, 366] width 388 height 45
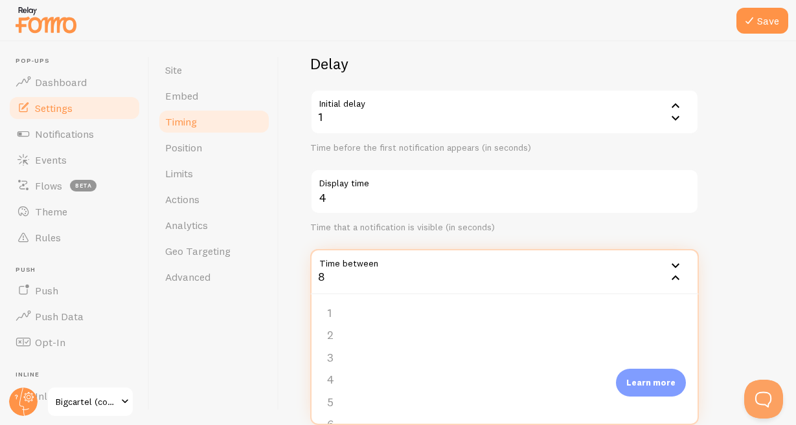
scroll to position [155, 0]
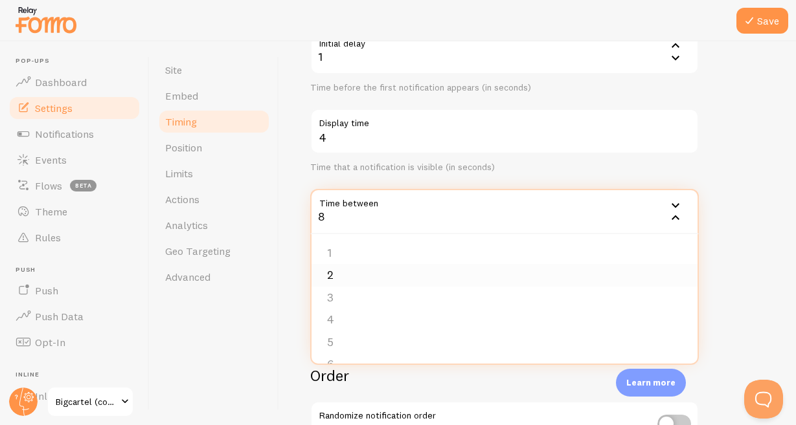
click at [339, 278] on li "2" at bounding box center [504, 275] width 386 height 23
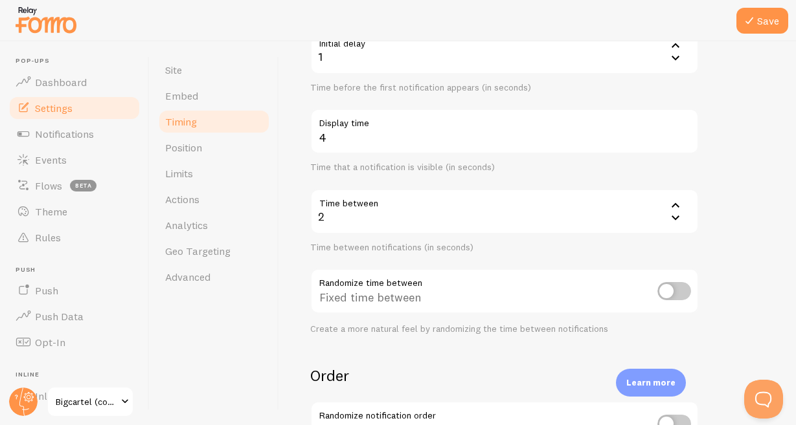
scroll to position [341, 0]
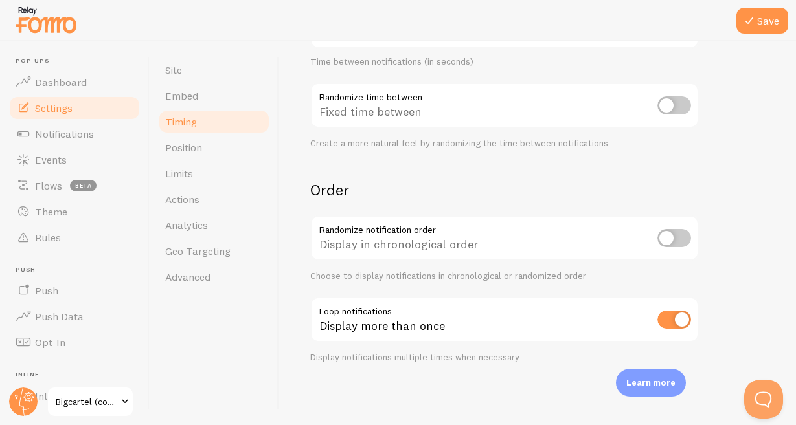
click at [687, 234] on input "checkbox" at bounding box center [674, 238] width 34 height 18
click at [759, 25] on button "Save" at bounding box center [762, 21] width 52 height 26
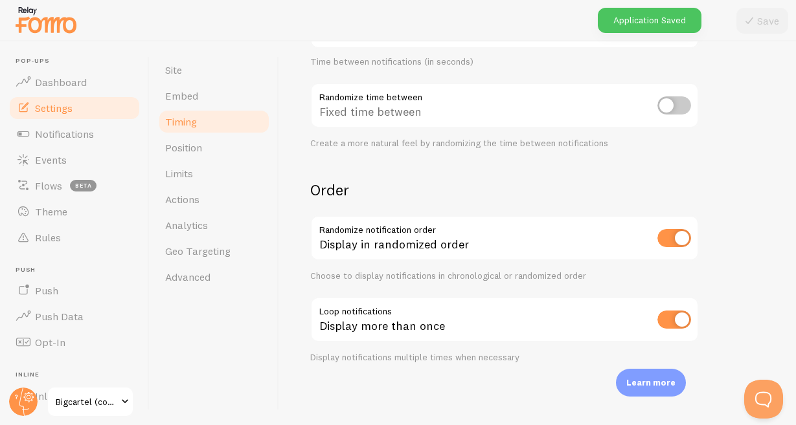
click at [680, 239] on input "checkbox" at bounding box center [674, 238] width 34 height 18
checkbox input "false"
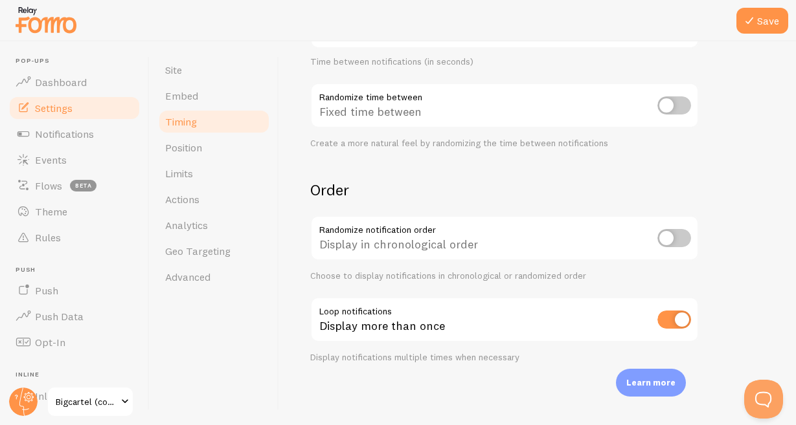
click at [675, 319] on input "checkbox" at bounding box center [674, 320] width 34 height 18
click at [677, 320] on input "checkbox" at bounding box center [674, 320] width 34 height 18
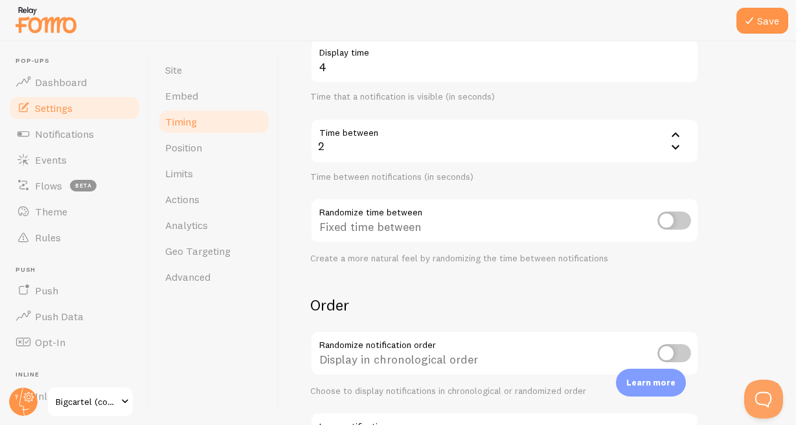
scroll to position [108, 0]
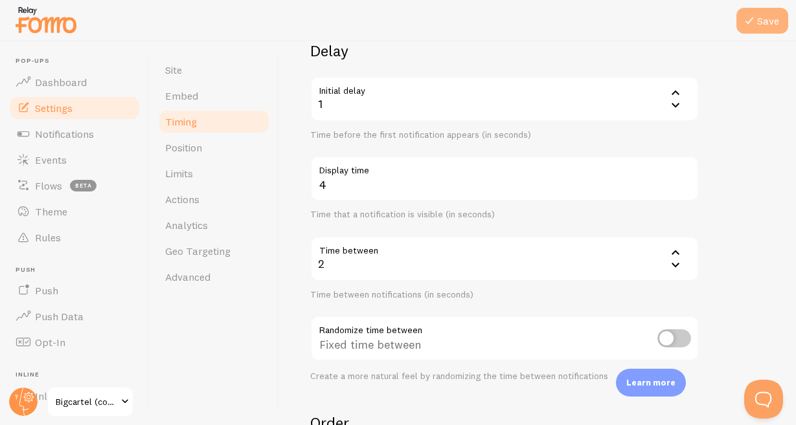
click at [771, 17] on button "Save" at bounding box center [762, 21] width 52 height 26
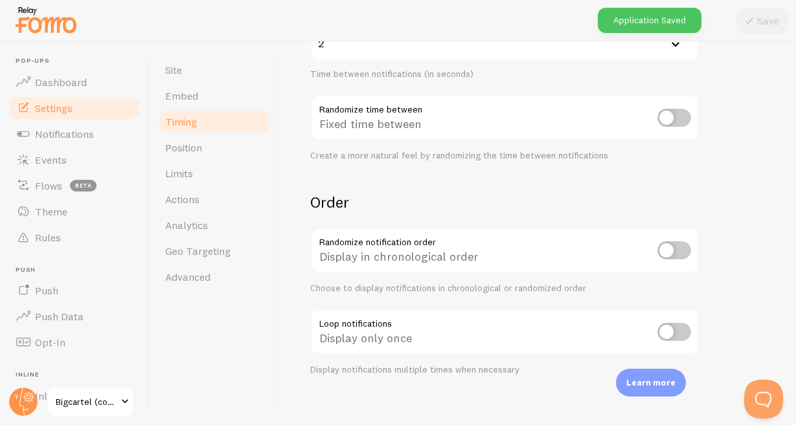
scroll to position [341, 0]
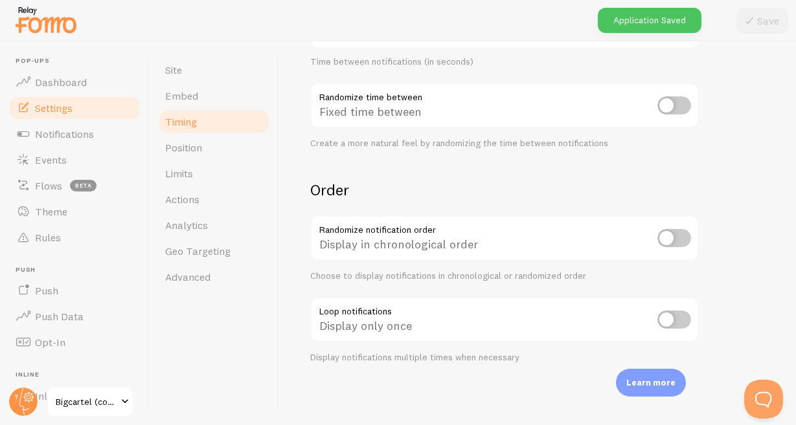
click at [675, 321] on input "checkbox" at bounding box center [674, 320] width 34 height 18
checkbox input "true"
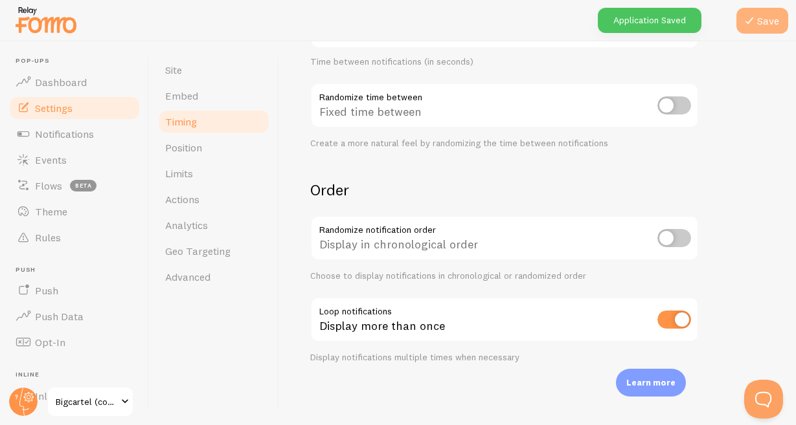
click at [774, 23] on button "Save" at bounding box center [762, 21] width 52 height 26
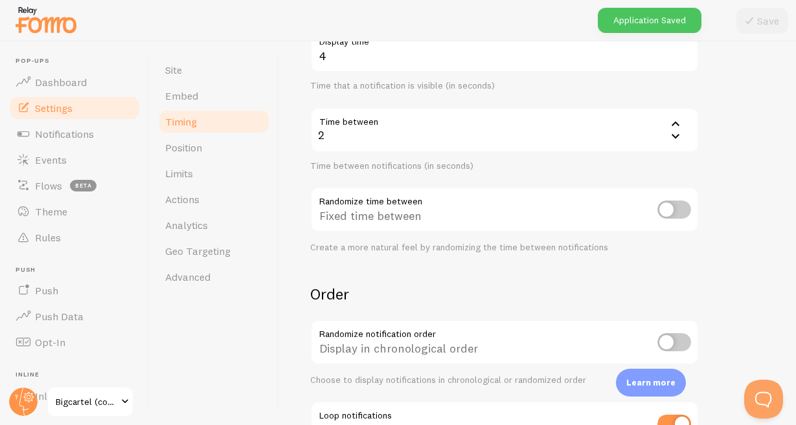
scroll to position [264, 0]
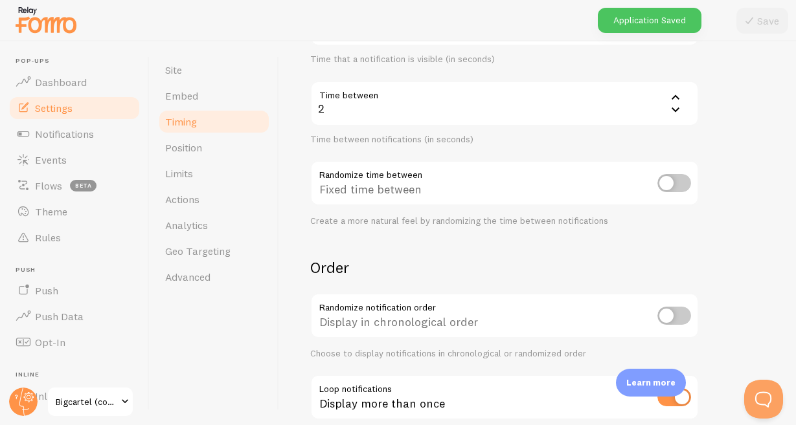
click at [679, 309] on input "checkbox" at bounding box center [674, 316] width 34 height 18
checkbox input "true"
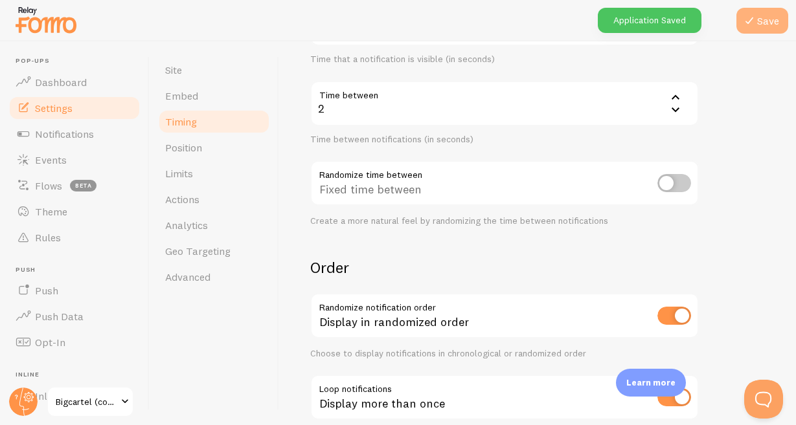
click at [754, 28] on icon at bounding box center [749, 21] width 16 height 16
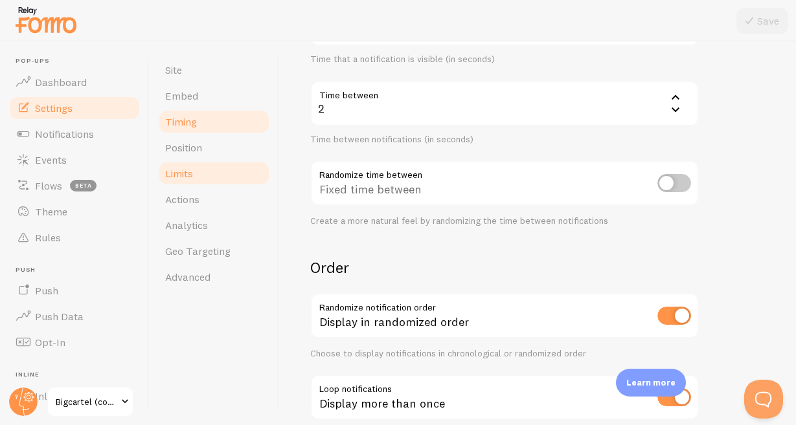
click at [193, 174] on span "Limits" at bounding box center [179, 173] width 28 height 13
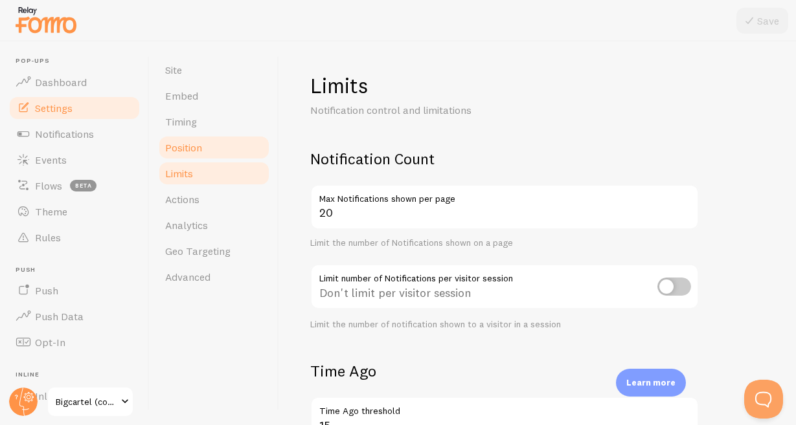
click at [190, 148] on span "Position" at bounding box center [183, 147] width 37 height 13
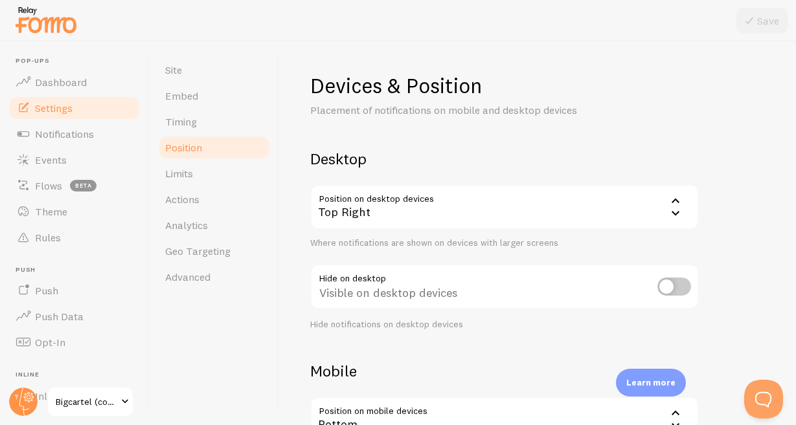
click at [666, 216] on div "Top Right" at bounding box center [504, 207] width 388 height 45
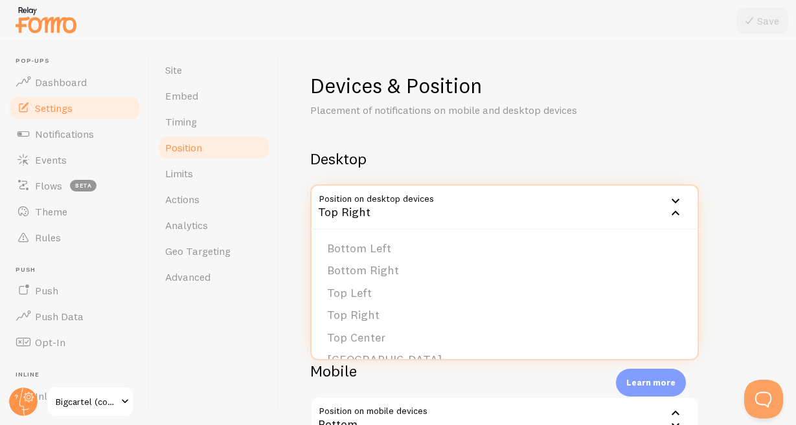
click at [510, 134] on div "Devices & Position Placement of notifications on mobile and desktop devices Des…" at bounding box center [537, 308] width 455 height 471
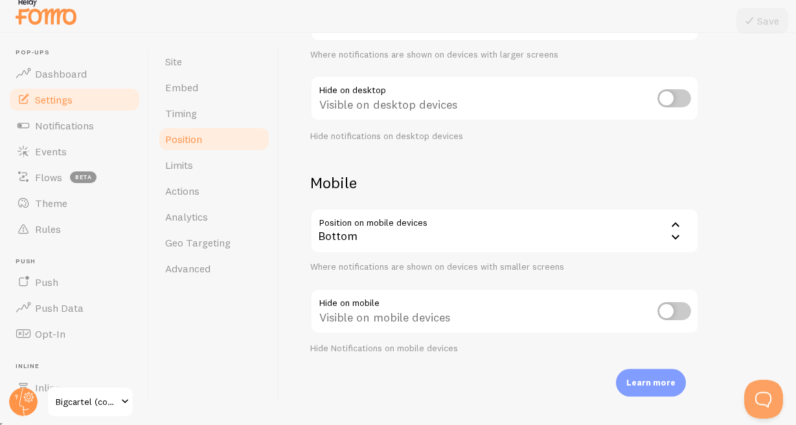
scroll to position [12, 0]
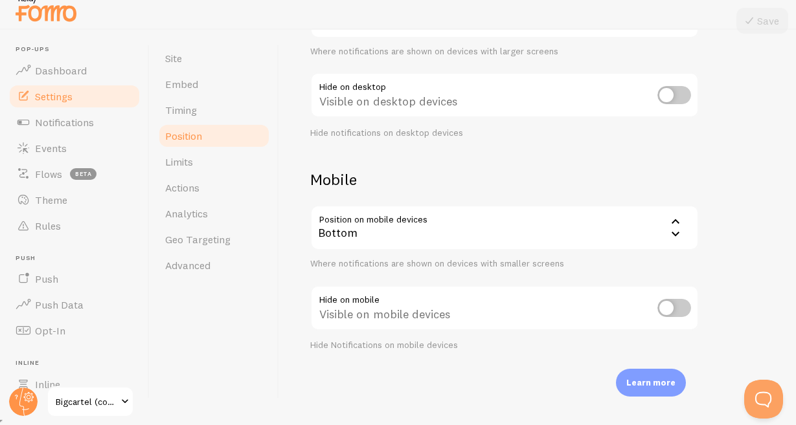
click at [622, 234] on div "Bottom" at bounding box center [504, 227] width 388 height 45
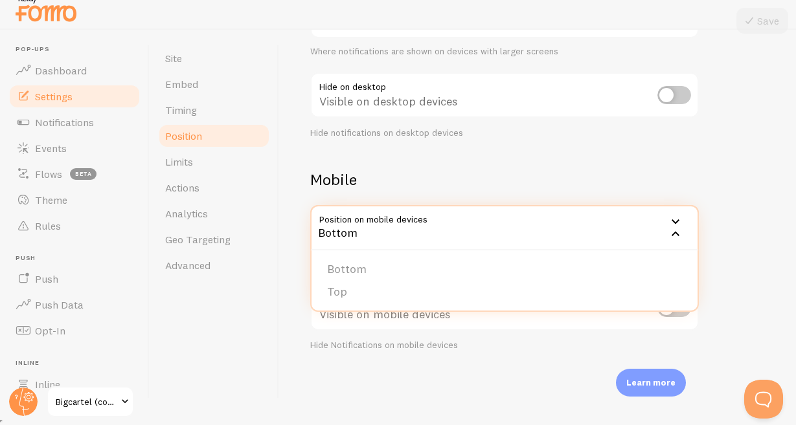
click at [750, 239] on div "Devices & Position Placement of notifications on mobile and desktop devices Des…" at bounding box center [537, 116] width 455 height 471
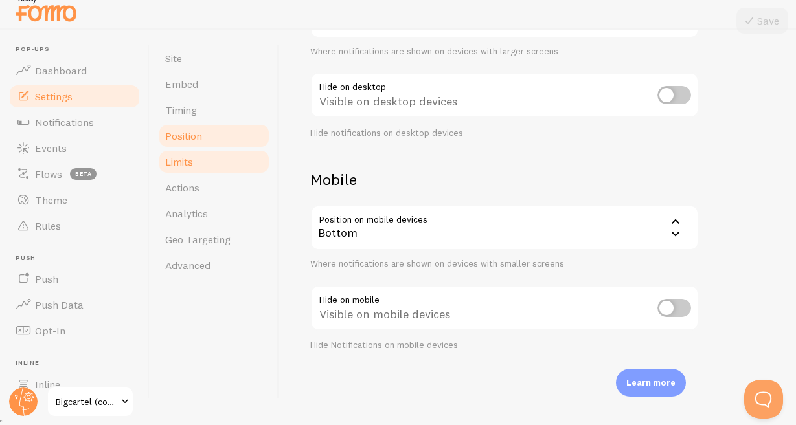
click at [195, 154] on link "Limits" at bounding box center [213, 162] width 113 height 26
click at [205, 196] on link "Actions" at bounding box center [213, 188] width 113 height 26
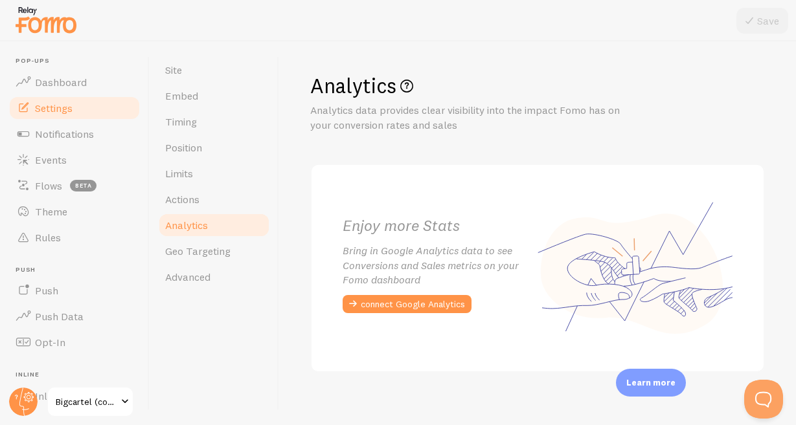
click at [207, 217] on link "Analytics" at bounding box center [213, 225] width 113 height 26
click at [192, 256] on span "Geo Targeting" at bounding box center [197, 251] width 65 height 13
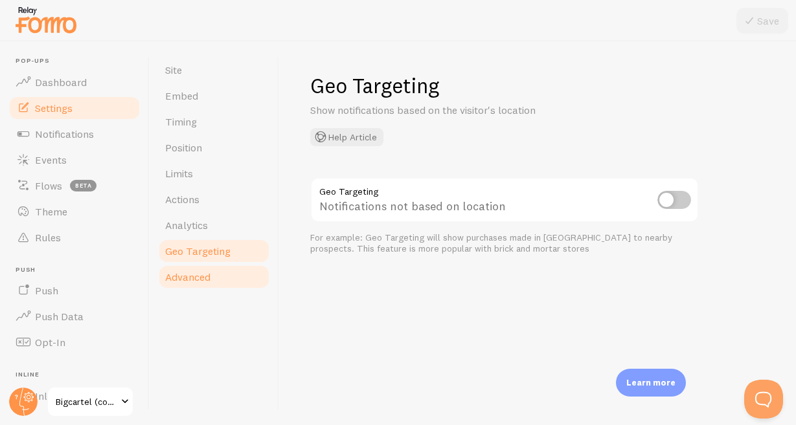
click at [191, 280] on span "Advanced" at bounding box center [187, 277] width 45 height 13
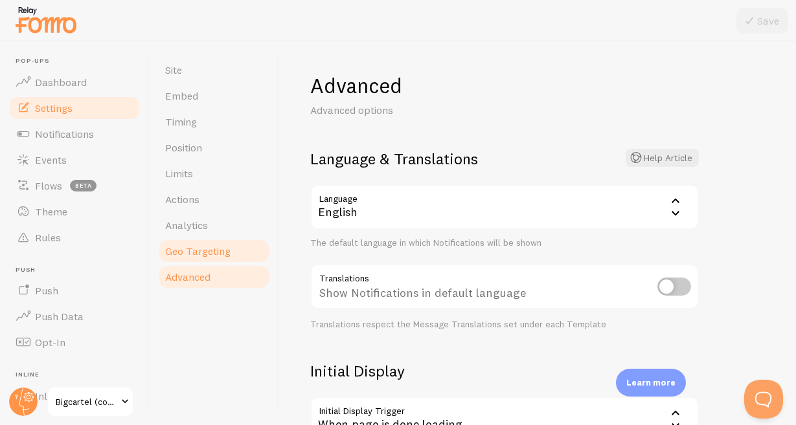
click at [191, 261] on link "Geo Targeting" at bounding box center [213, 251] width 113 height 26
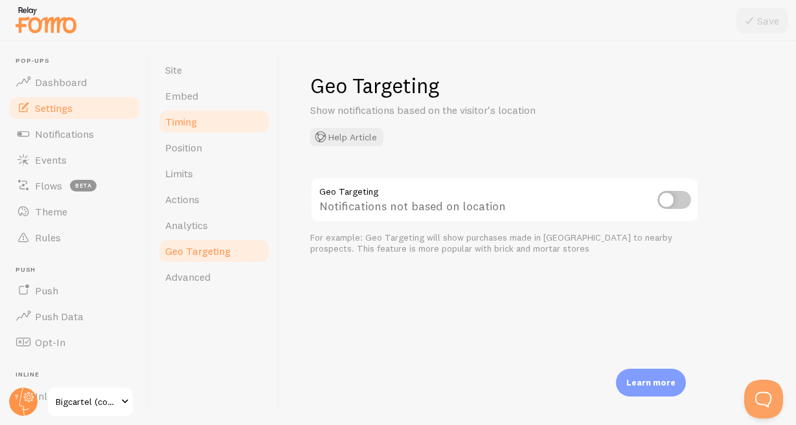
click at [197, 111] on link "Timing" at bounding box center [213, 122] width 113 height 26
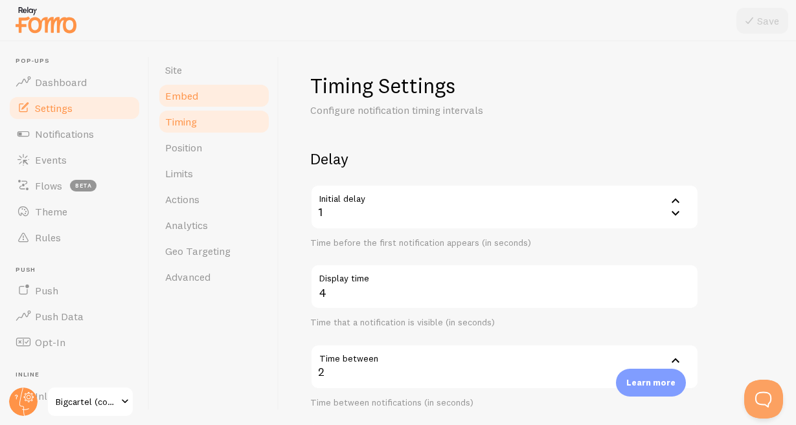
click at [194, 96] on span "Embed" at bounding box center [181, 95] width 33 height 13
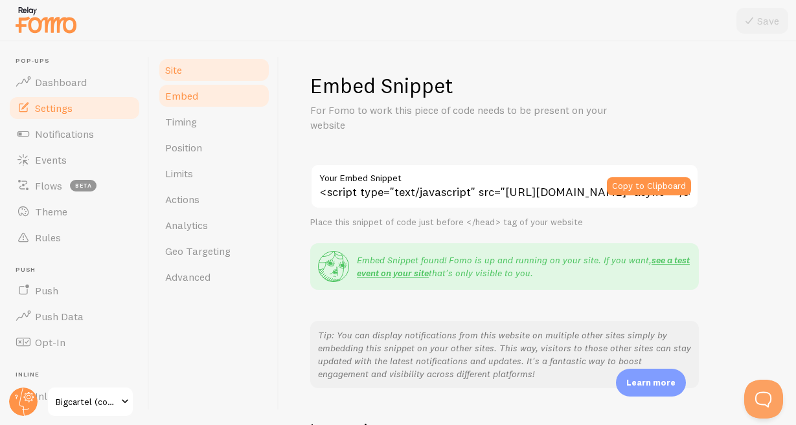
click at [190, 78] on link "Site" at bounding box center [213, 70] width 113 height 26
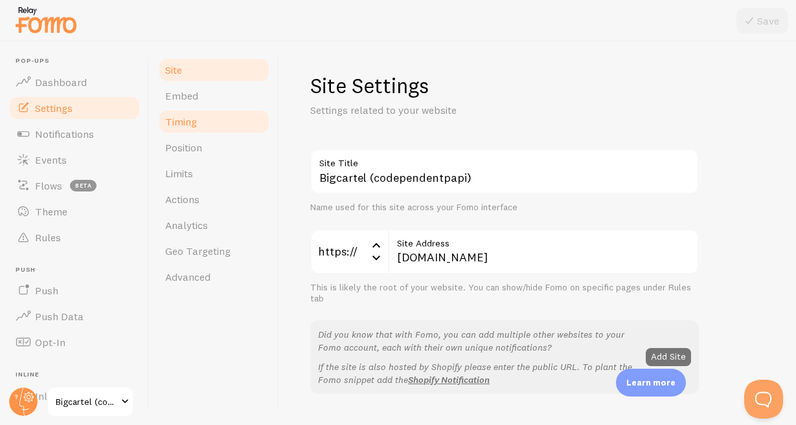
click at [157, 130] on link "Timing" at bounding box center [213, 122] width 113 height 26
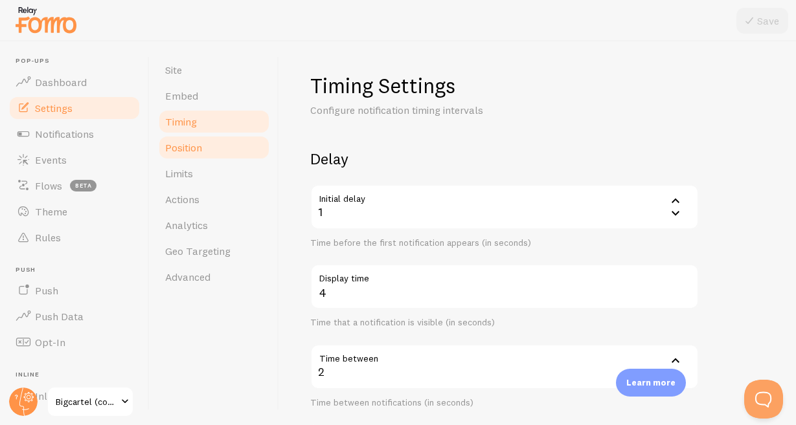
click at [181, 153] on span "Position" at bounding box center [183, 147] width 37 height 13
